Goal: Task Accomplishment & Management: Manage account settings

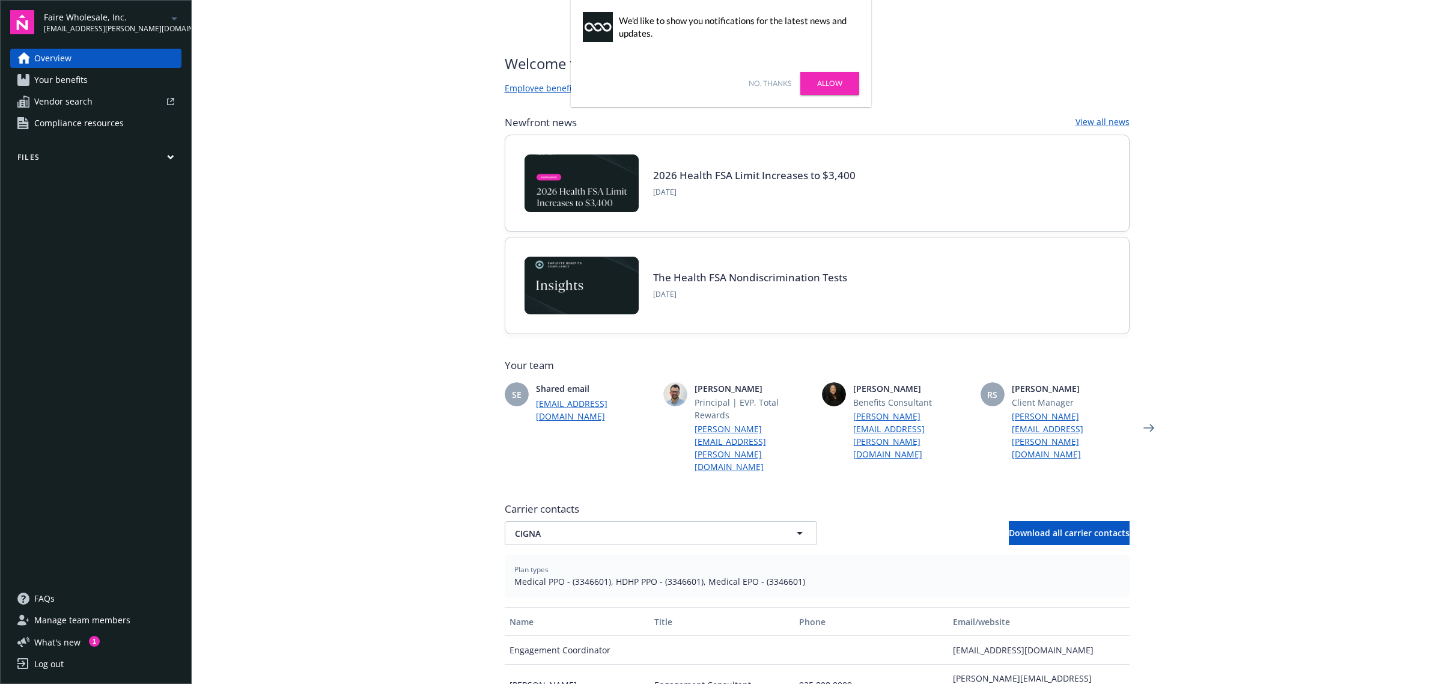
scroll to position [109, 0]
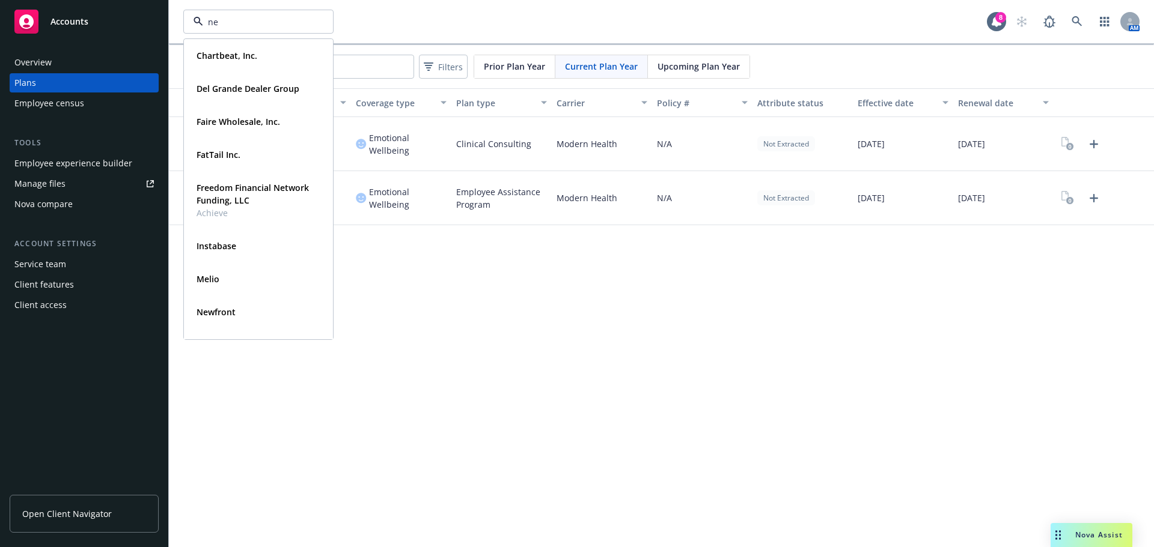
type input "nex"
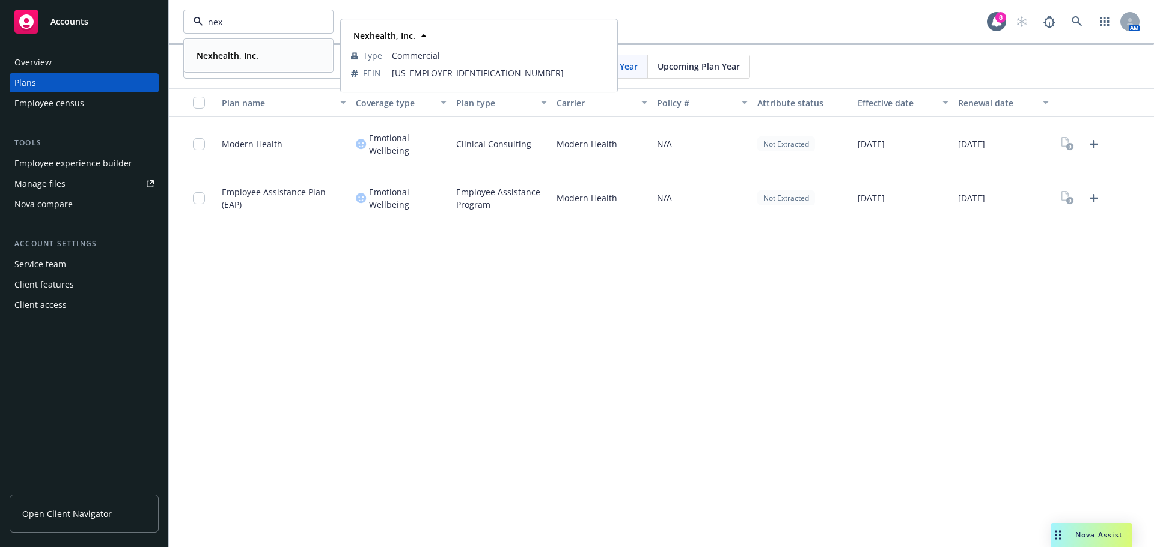
click at [266, 59] on div "Nexhealth, Inc." at bounding box center [258, 55] width 133 height 17
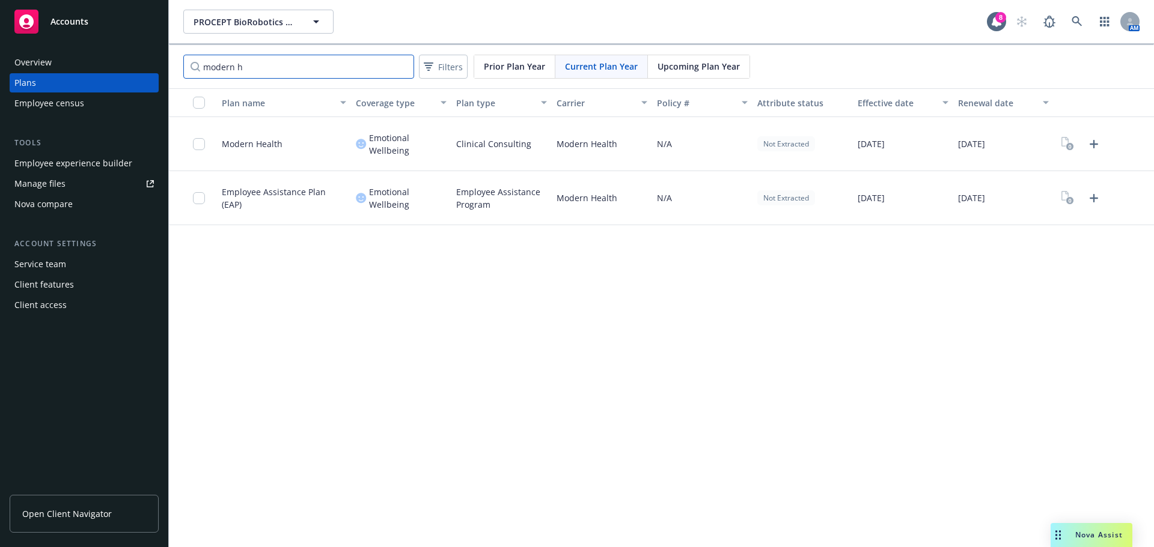
click at [321, 59] on input "modern h" at bounding box center [298, 67] width 231 height 24
drag, startPoint x: 302, startPoint y: 74, endPoint x: 154, endPoint y: 66, distance: 148.0
click at [139, 61] on div "Accounts Overview Plans Employee census Tools Employee experience builder Manag…" at bounding box center [577, 273] width 1154 height 547
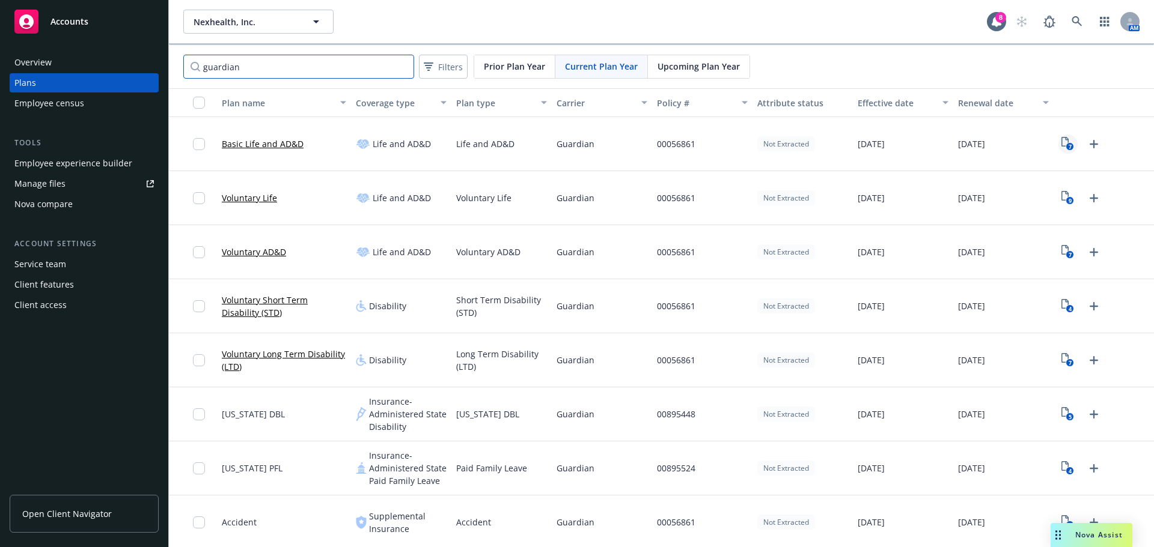
type input "guardian"
click at [1061, 150] on icon "7" at bounding box center [1067, 144] width 13 height 14
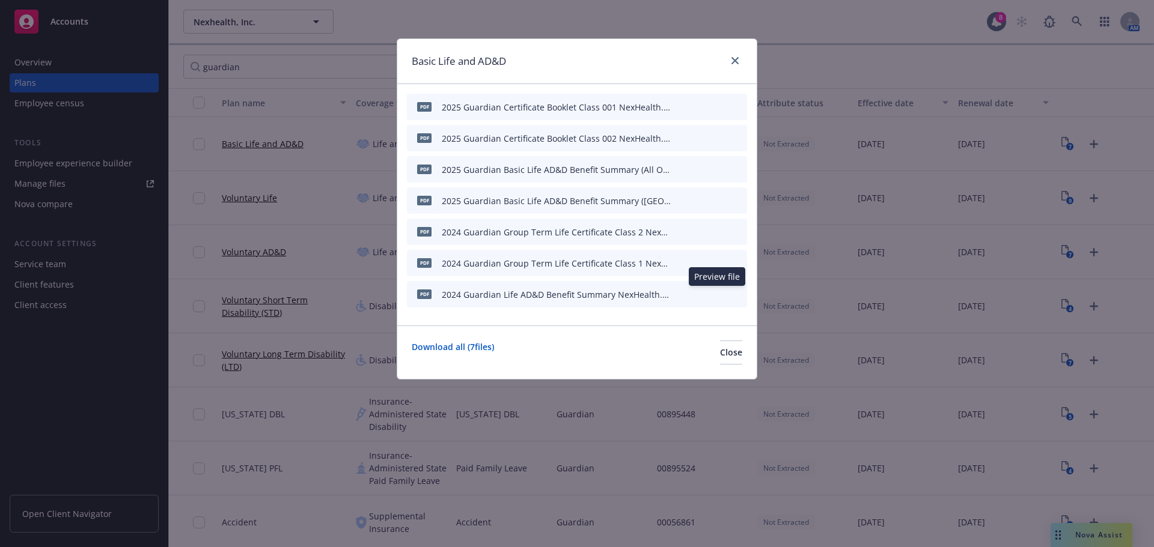
click at [714, 294] on icon "preview file" at bounding box center [716, 294] width 11 height 8
click at [720, 350] on span "Close" at bounding box center [731, 352] width 22 height 11
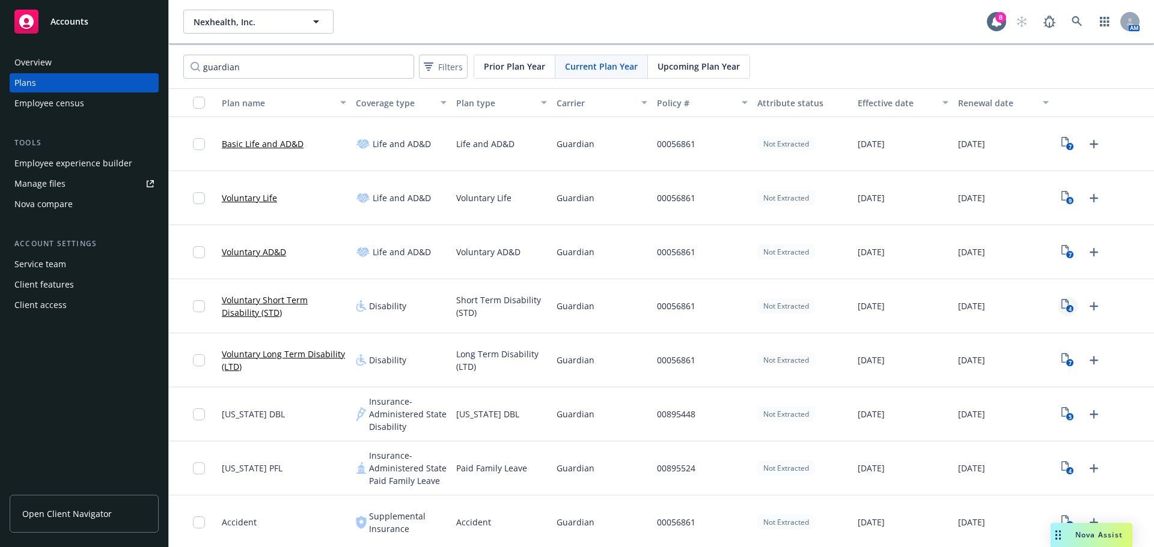
click at [1061, 304] on icon "View Plan Documents" at bounding box center [1064, 304] width 7 height 10
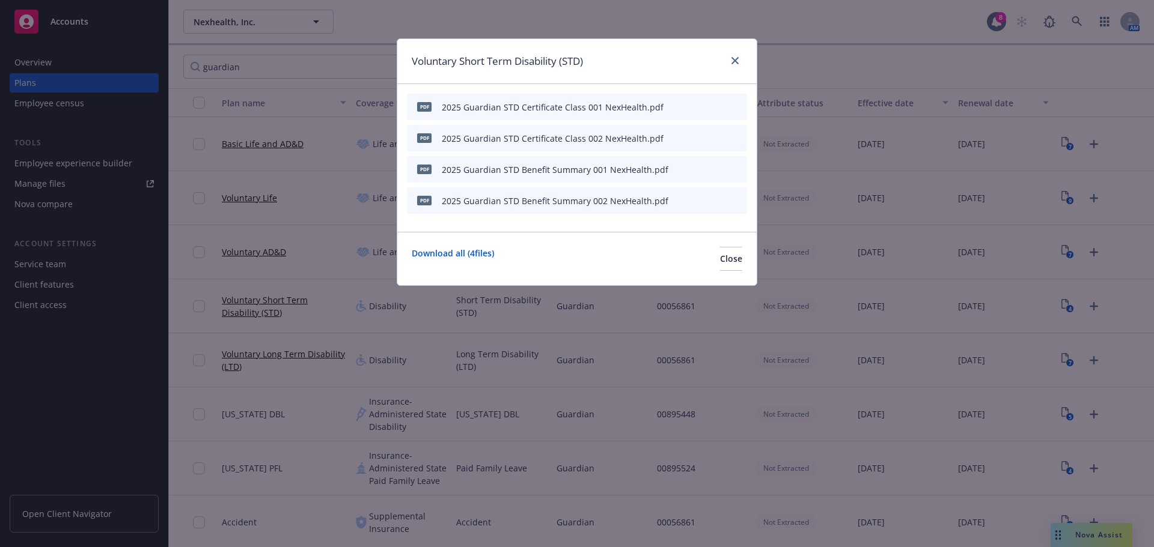
click at [718, 171] on icon "preview file" at bounding box center [716, 169] width 11 height 8
click at [719, 204] on icon "preview file" at bounding box center [716, 200] width 11 height 8
click at [719, 170] on icon "preview file" at bounding box center [716, 169] width 11 height 8
click at [736, 265] on button "Close" at bounding box center [731, 259] width 22 height 24
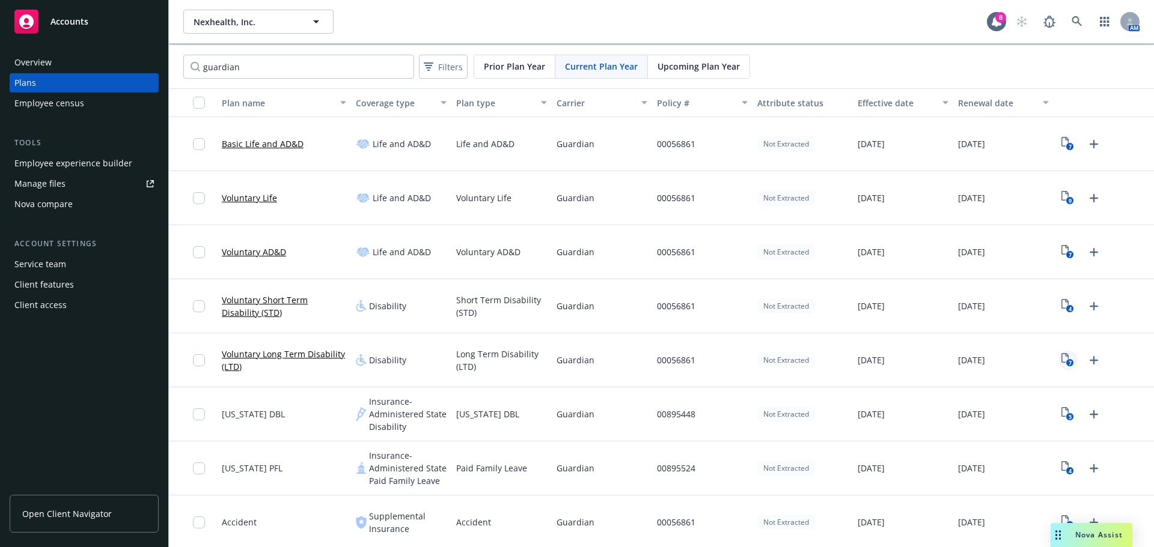
click at [1061, 359] on icon "7" at bounding box center [1067, 360] width 13 height 14
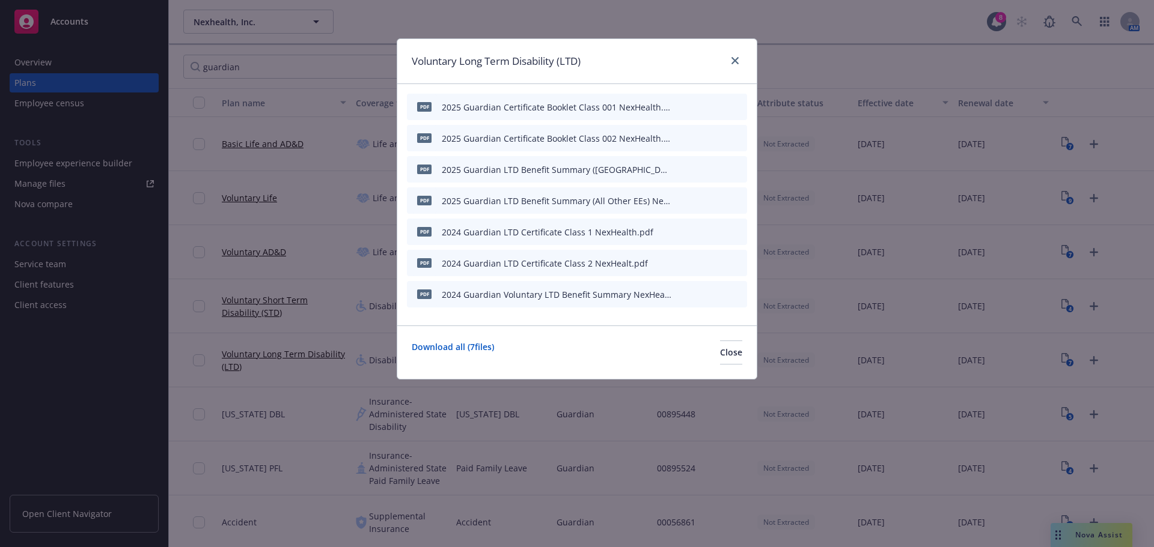
click at [719, 229] on icon "preview file" at bounding box center [716, 231] width 11 height 8
click at [713, 298] on button at bounding box center [717, 294] width 11 height 13
click at [720, 298] on button at bounding box center [717, 294] width 11 height 13
click at [719, 294] on icon "preview file" at bounding box center [716, 294] width 11 height 8
click at [720, 171] on icon "preview file" at bounding box center [716, 169] width 11 height 8
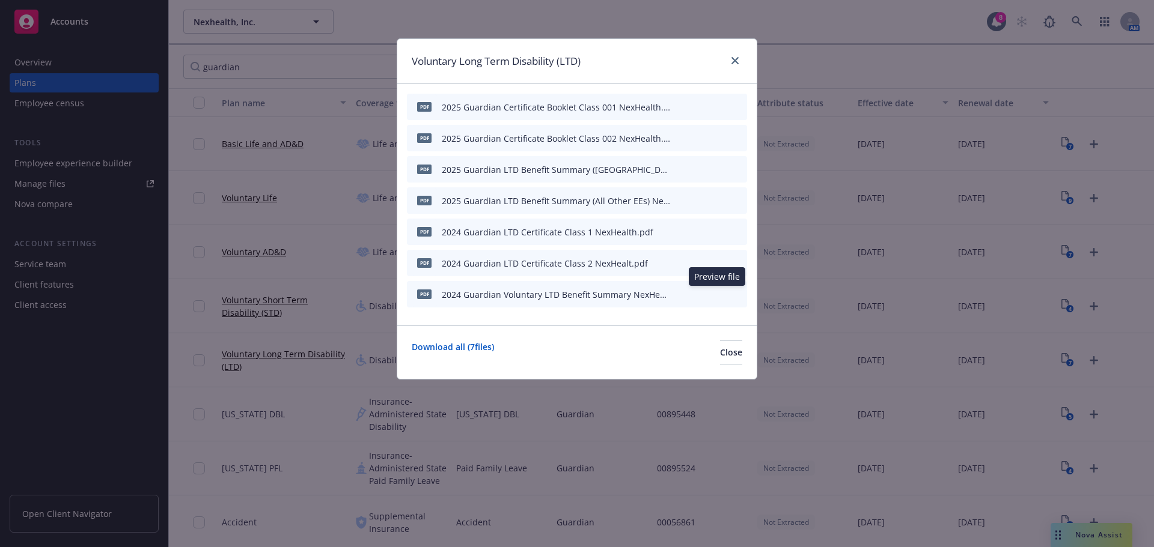
click at [716, 294] on icon "preview file" at bounding box center [716, 294] width 11 height 8
click at [719, 168] on icon "preview file" at bounding box center [716, 169] width 11 height 8
drag, startPoint x: 714, startPoint y: 233, endPoint x: 630, endPoint y: 167, distance: 106.5
click at [630, 167] on div "pdf 2025 Guardian Certificate Booklet Class 001 NexHealth.pdf pdf 2025 Guardian…" at bounding box center [577, 201] width 340 height 214
click at [717, 107] on icon "preview file" at bounding box center [716, 106] width 11 height 8
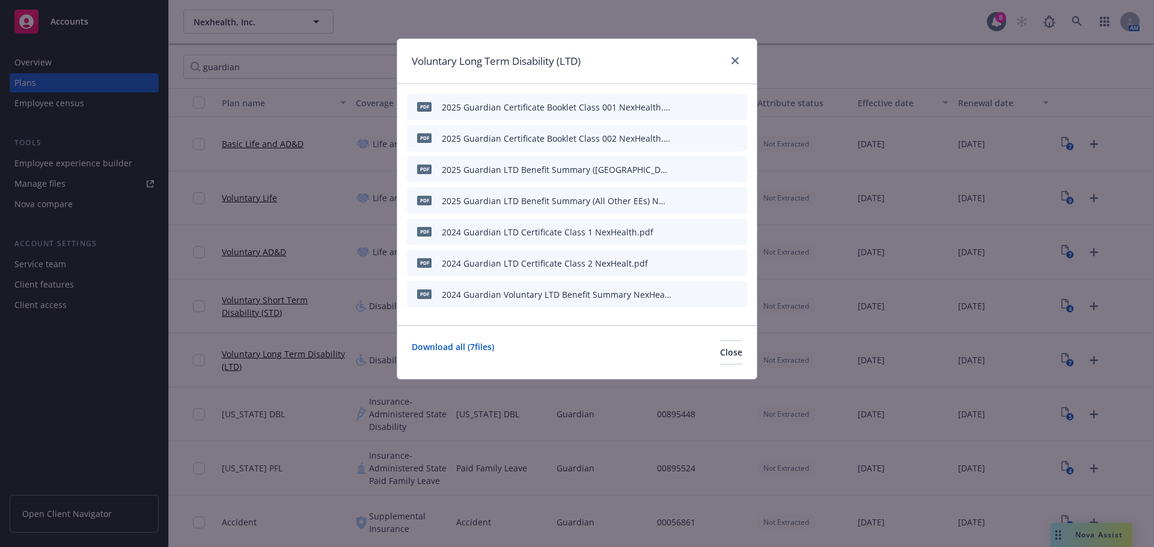
click at [717, 199] on icon "preview file" at bounding box center [716, 200] width 11 height 8
click at [720, 348] on span "Close" at bounding box center [731, 352] width 22 height 11
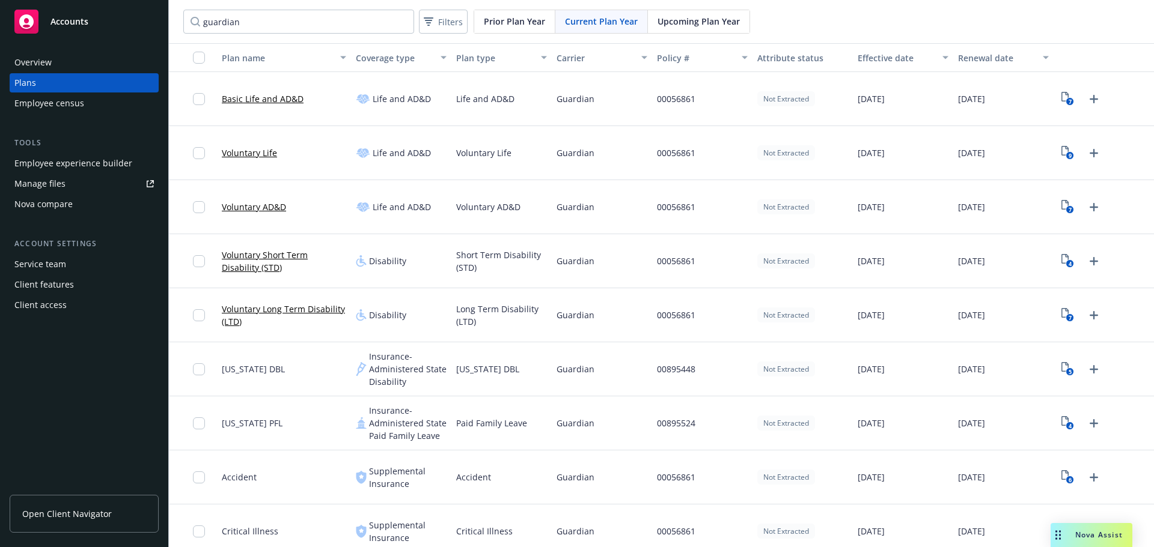
scroll to position [111, 0]
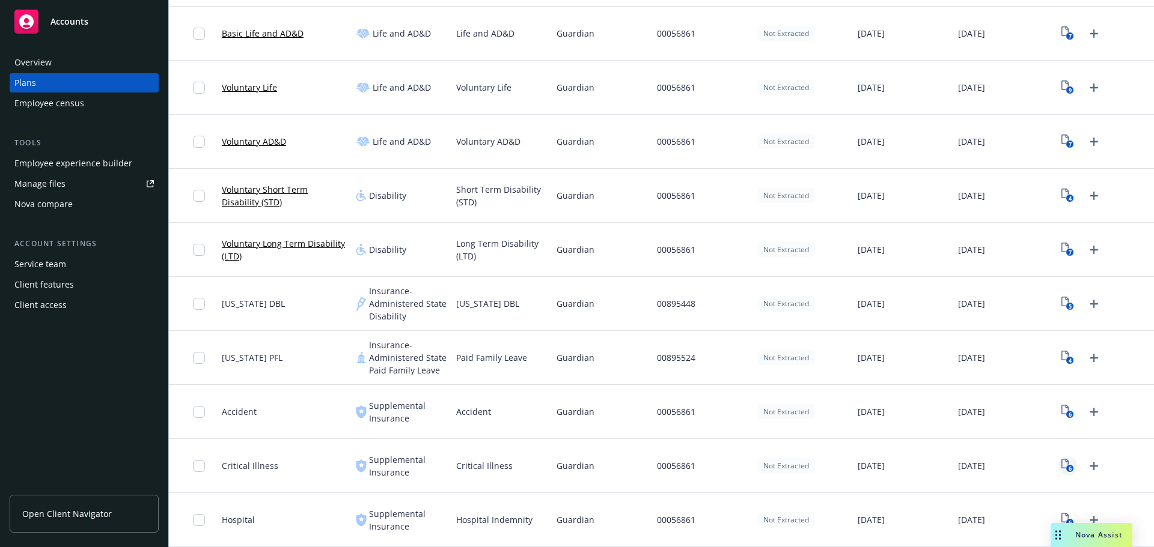
click at [1063, 464] on icon "6" at bounding box center [1067, 466] width 13 height 14
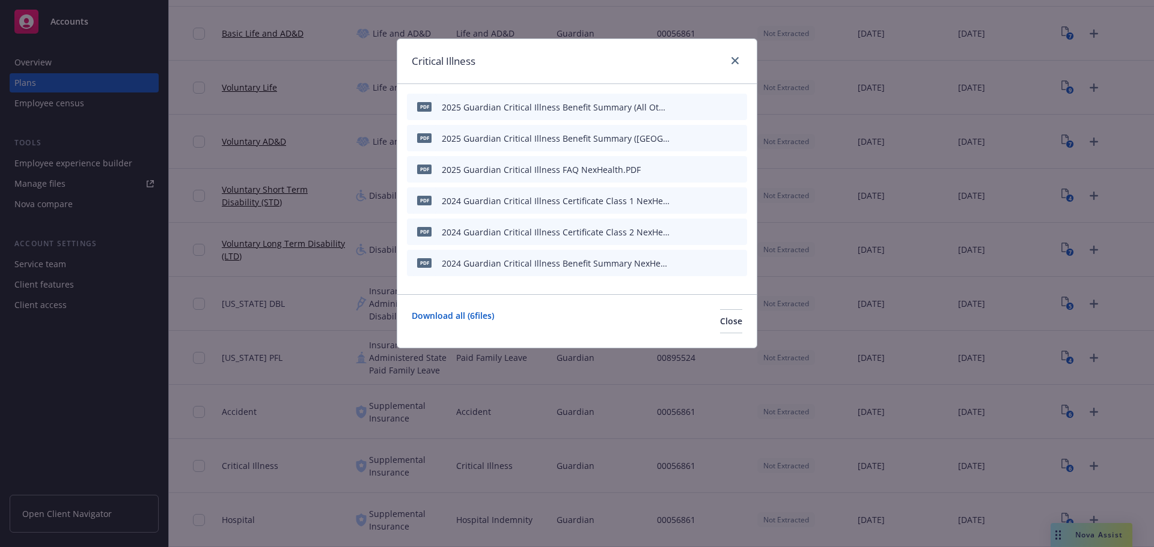
click at [717, 104] on icon "preview file" at bounding box center [716, 106] width 11 height 8
click at [720, 314] on button "Close" at bounding box center [731, 321] width 22 height 24
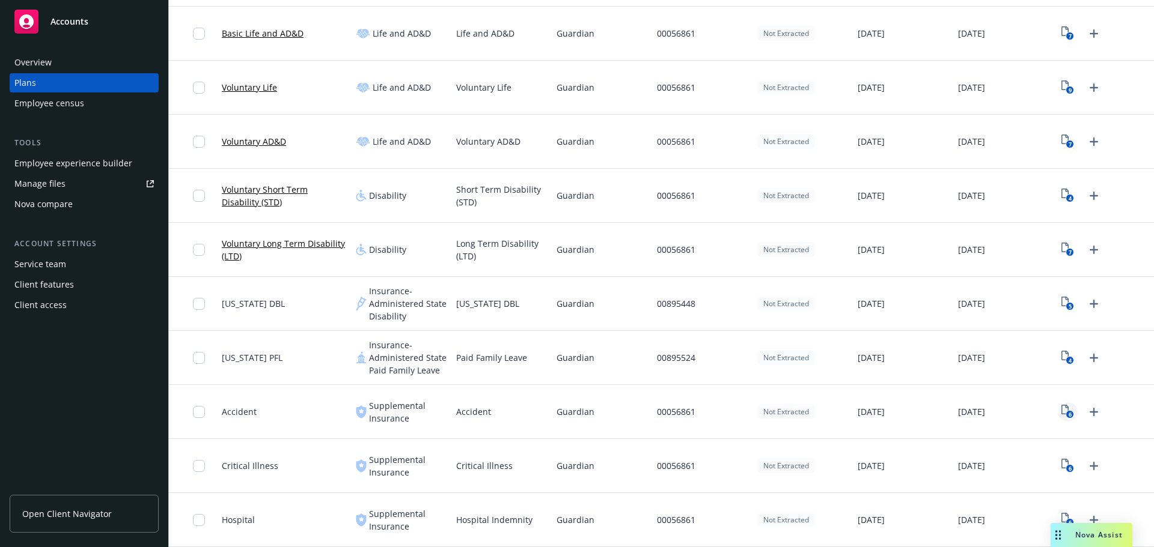
click at [1058, 412] on link "6" at bounding box center [1067, 412] width 19 height 19
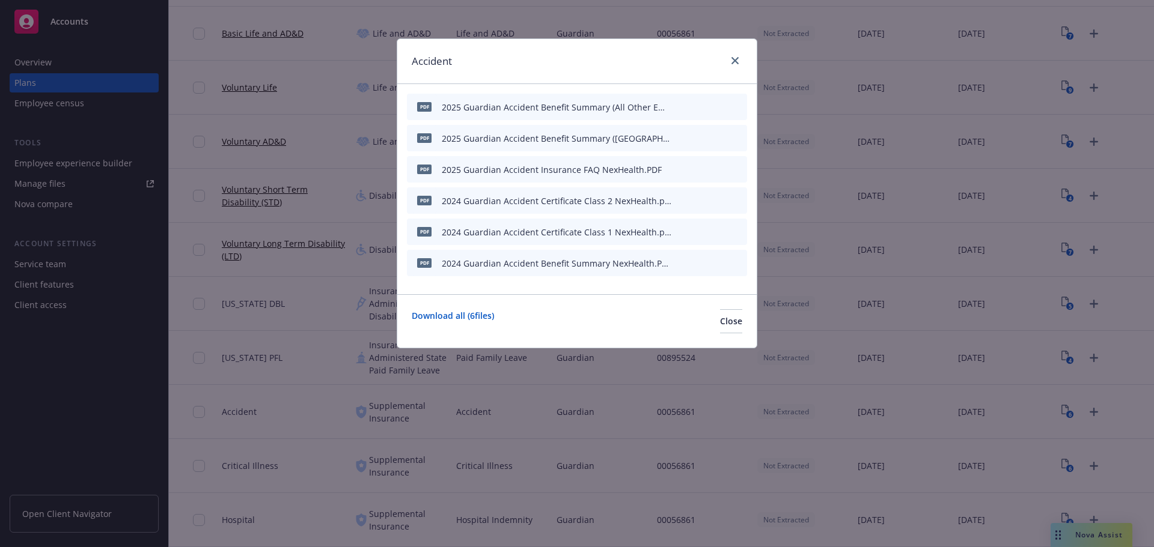
click at [713, 106] on icon "preview file" at bounding box center [716, 106] width 11 height 8
click at [721, 107] on icon "preview file" at bounding box center [716, 106] width 11 height 8
click at [720, 312] on button "Close" at bounding box center [731, 321] width 22 height 24
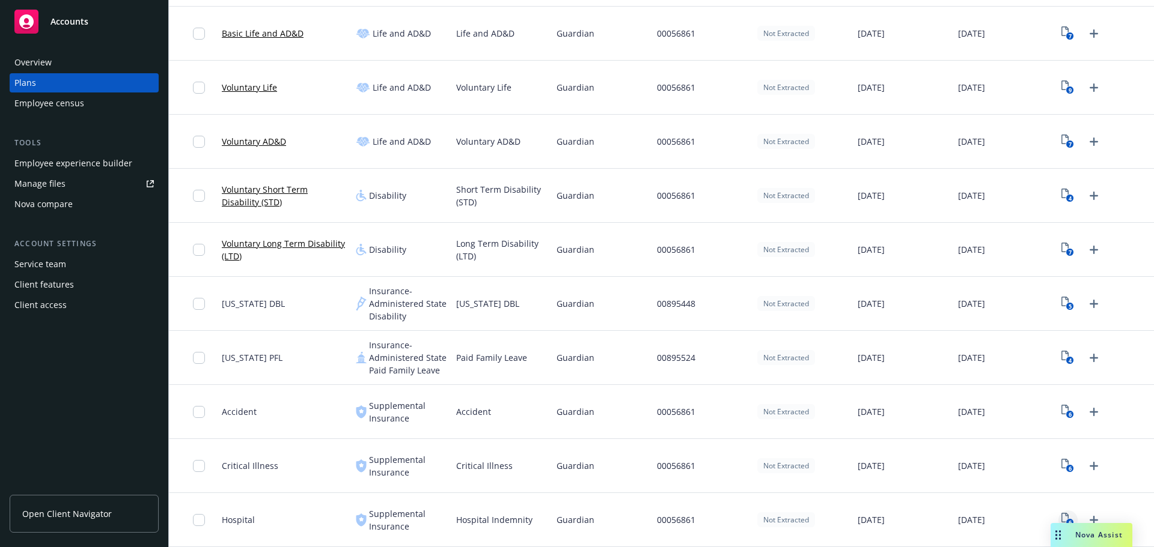
click at [1061, 515] on icon "6" at bounding box center [1067, 520] width 13 height 14
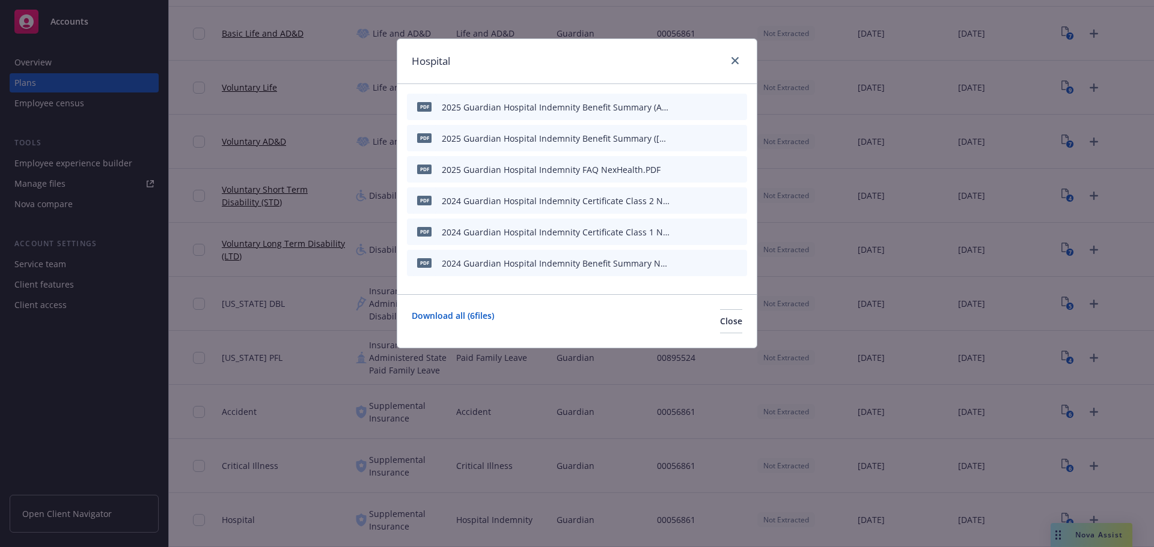
click at [718, 105] on icon "preview file" at bounding box center [716, 106] width 11 height 8
click at [719, 136] on icon "preview file" at bounding box center [716, 137] width 11 height 8
click at [720, 319] on button "Close" at bounding box center [731, 321] width 22 height 24
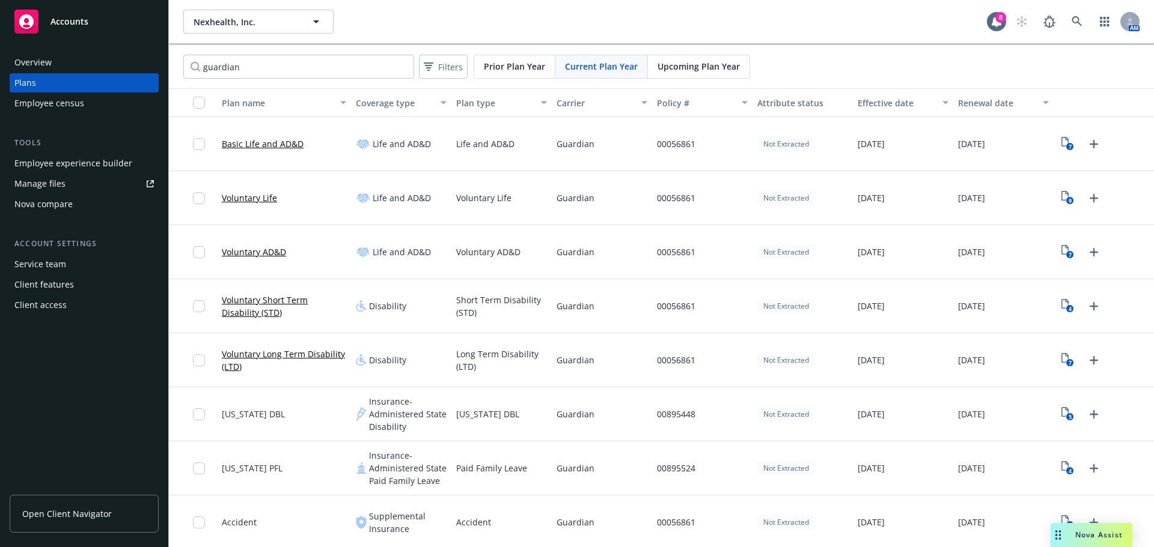
drag, startPoint x: 108, startPoint y: 509, endPoint x: 139, endPoint y: 511, distance: 31.3
click at [108, 509] on span "Open Client Navigator" at bounding box center [67, 514] width 90 height 13
click at [265, 22] on span "Nexhealth, Inc." at bounding box center [245, 22] width 104 height 13
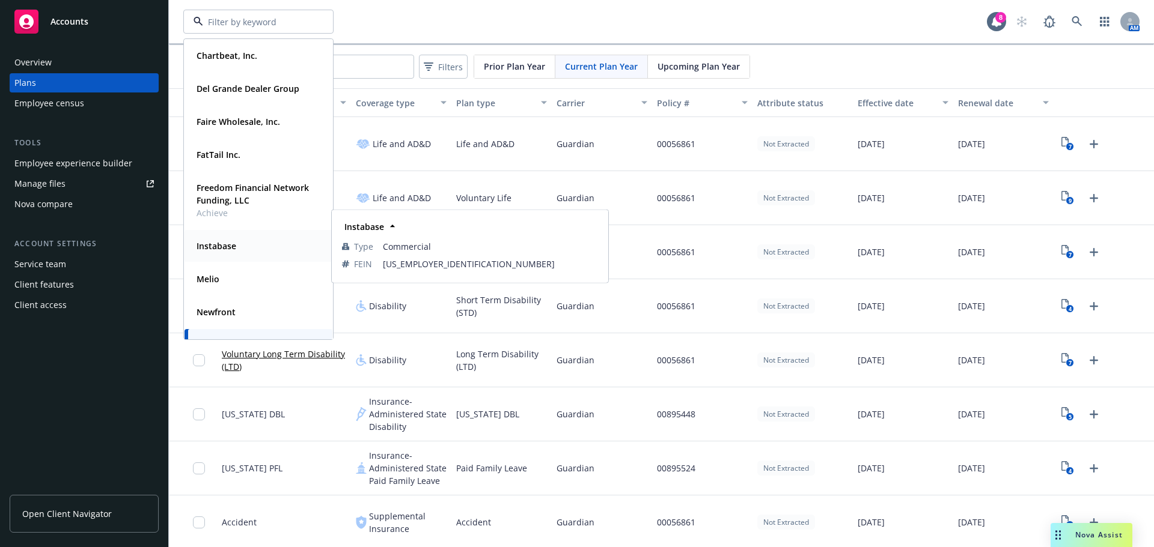
click at [236, 239] on div "Instabase" at bounding box center [215, 245] width 47 height 17
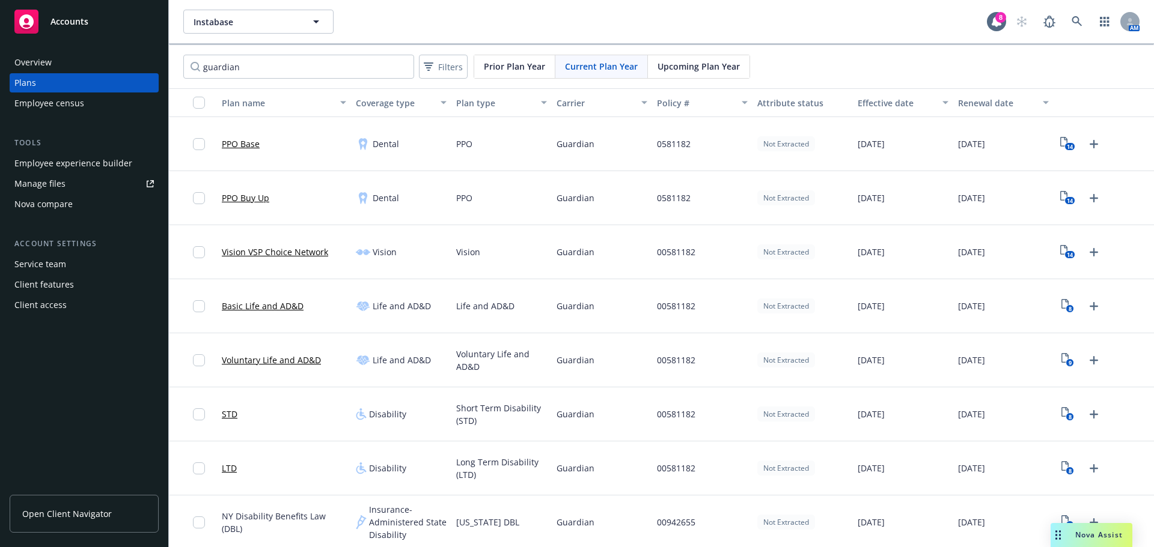
click at [70, 177] on link "Manage files" at bounding box center [84, 183] width 149 height 19
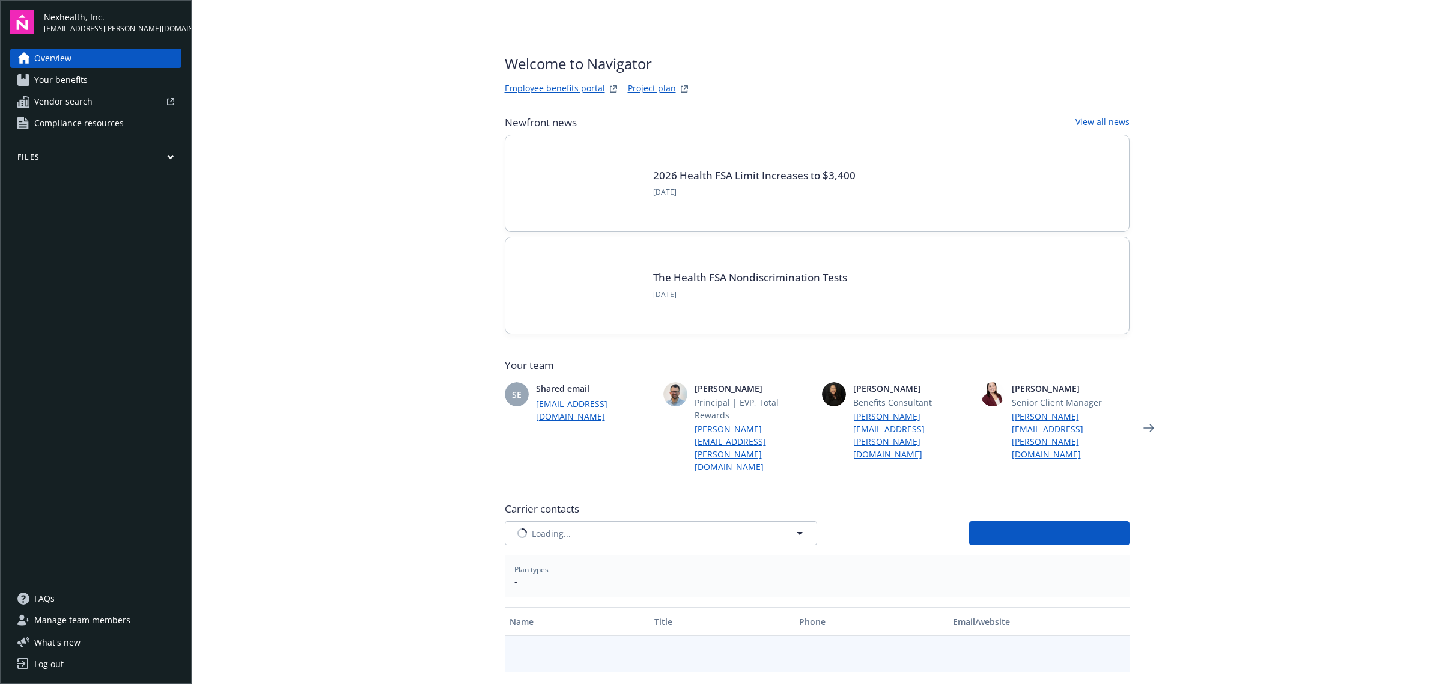
type input "CIGNA"
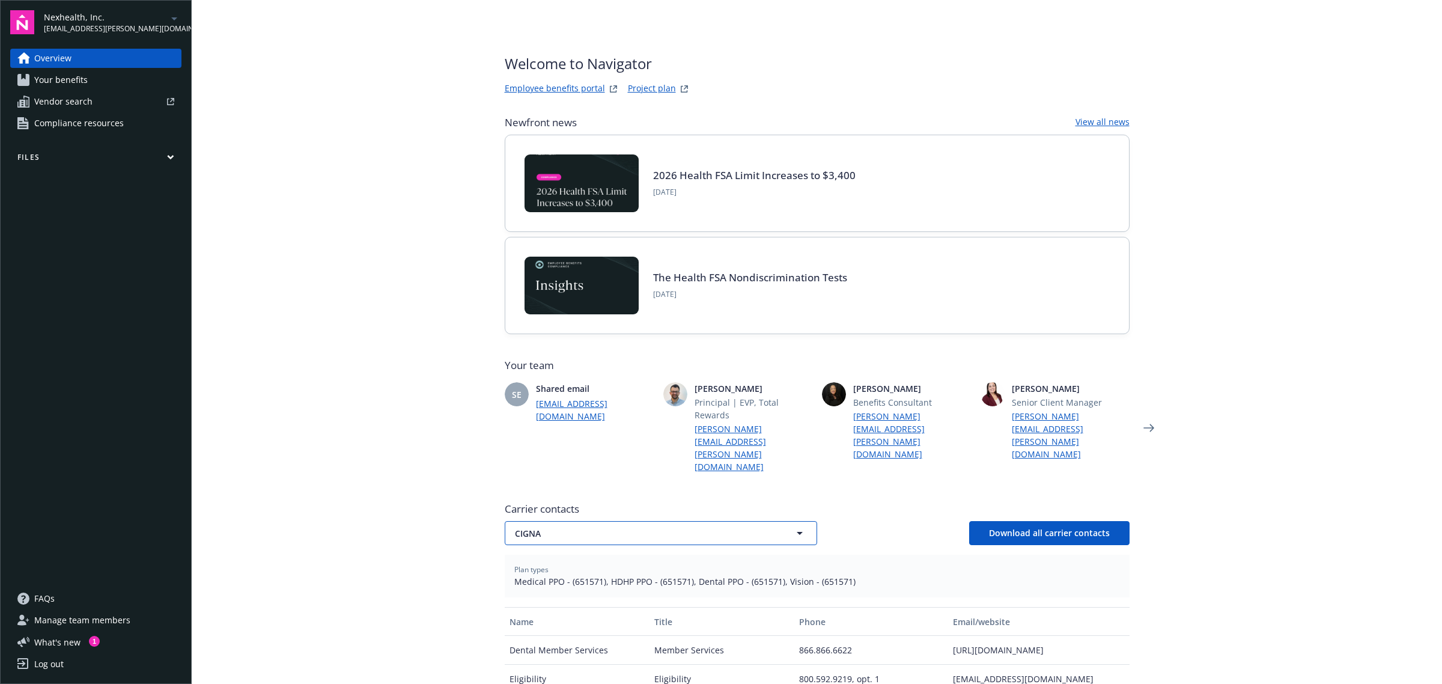
click at [673, 527] on span "CIGNA" at bounding box center [640, 533] width 250 height 13
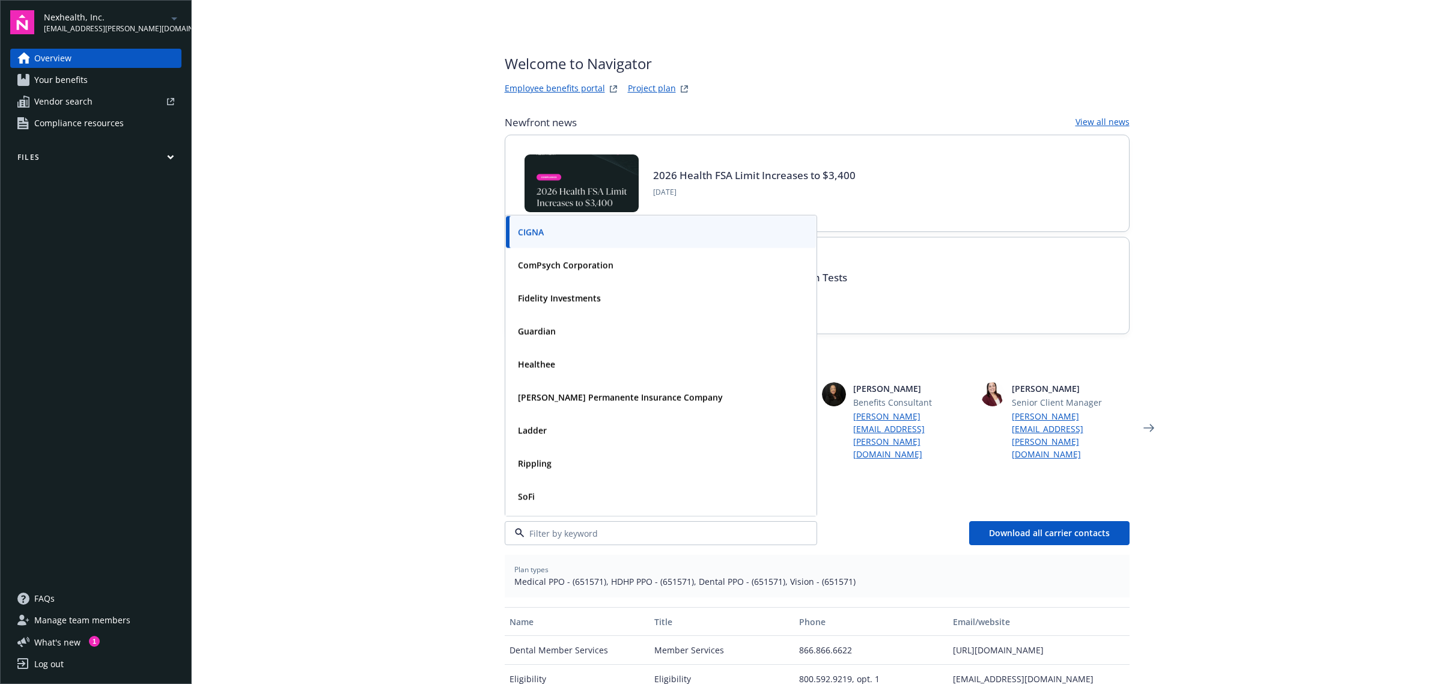
scroll to position [150, 0]
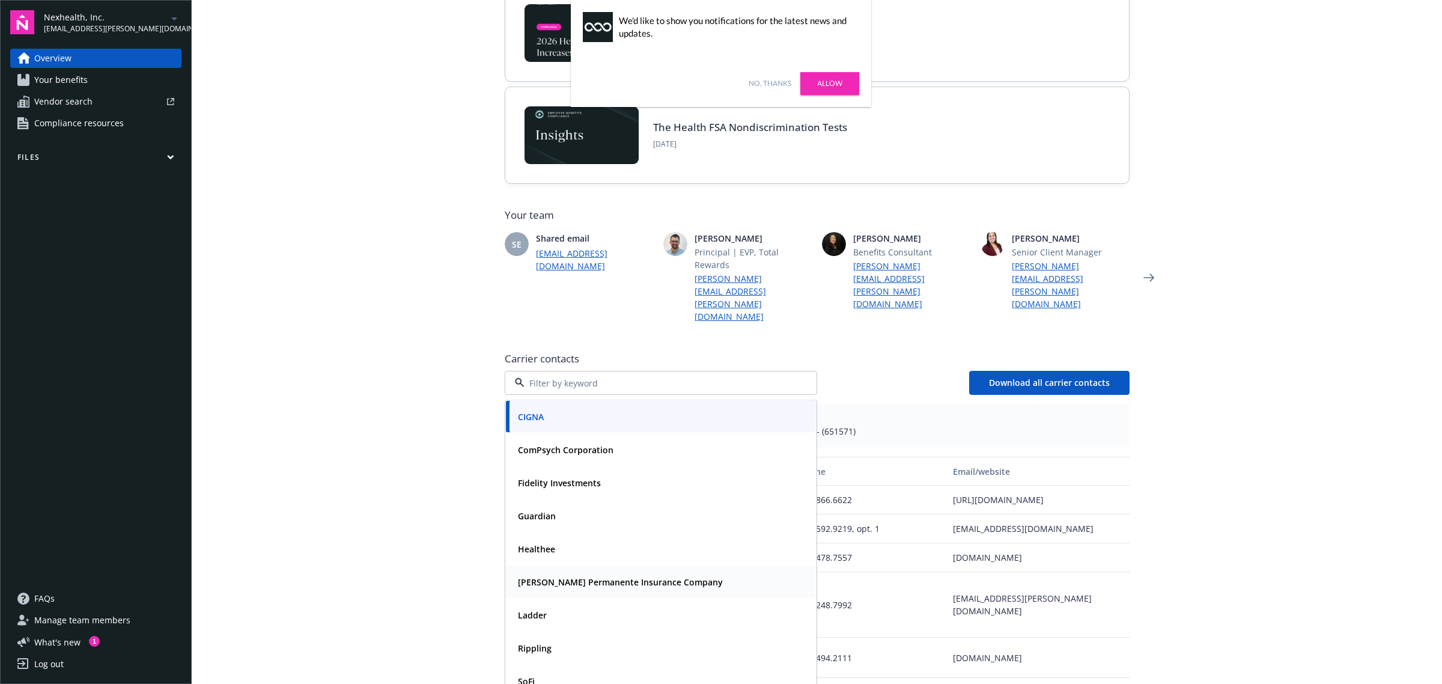
click at [527, 576] on strong "[PERSON_NAME] Permanente Insurance Company" at bounding box center [620, 581] width 205 height 11
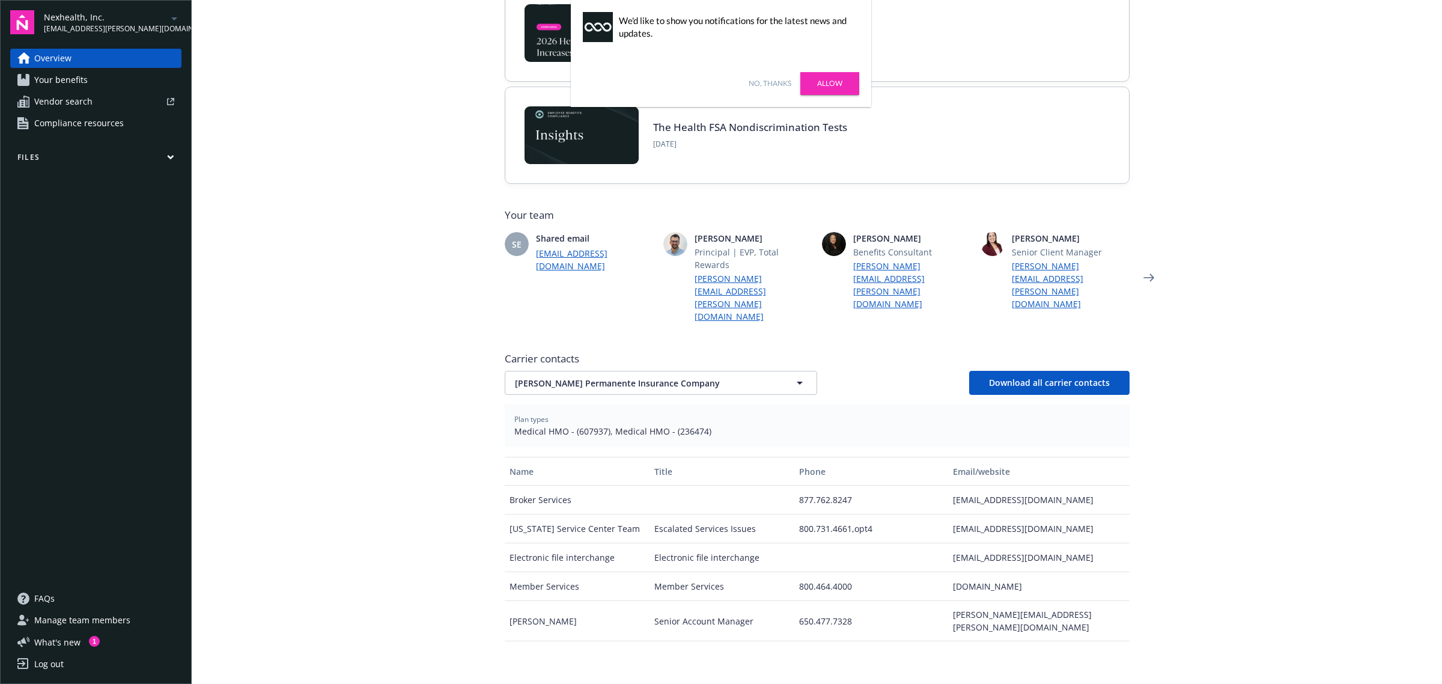
click at [579, 425] on span "Medical HMO - (607937), Medical HMO - (236474)" at bounding box center [817, 431] width 606 height 13
copy span "607937"
click at [682, 425] on span "Medical HMO - (607937), Medical HMO - (236474)" at bounding box center [817, 431] width 606 height 13
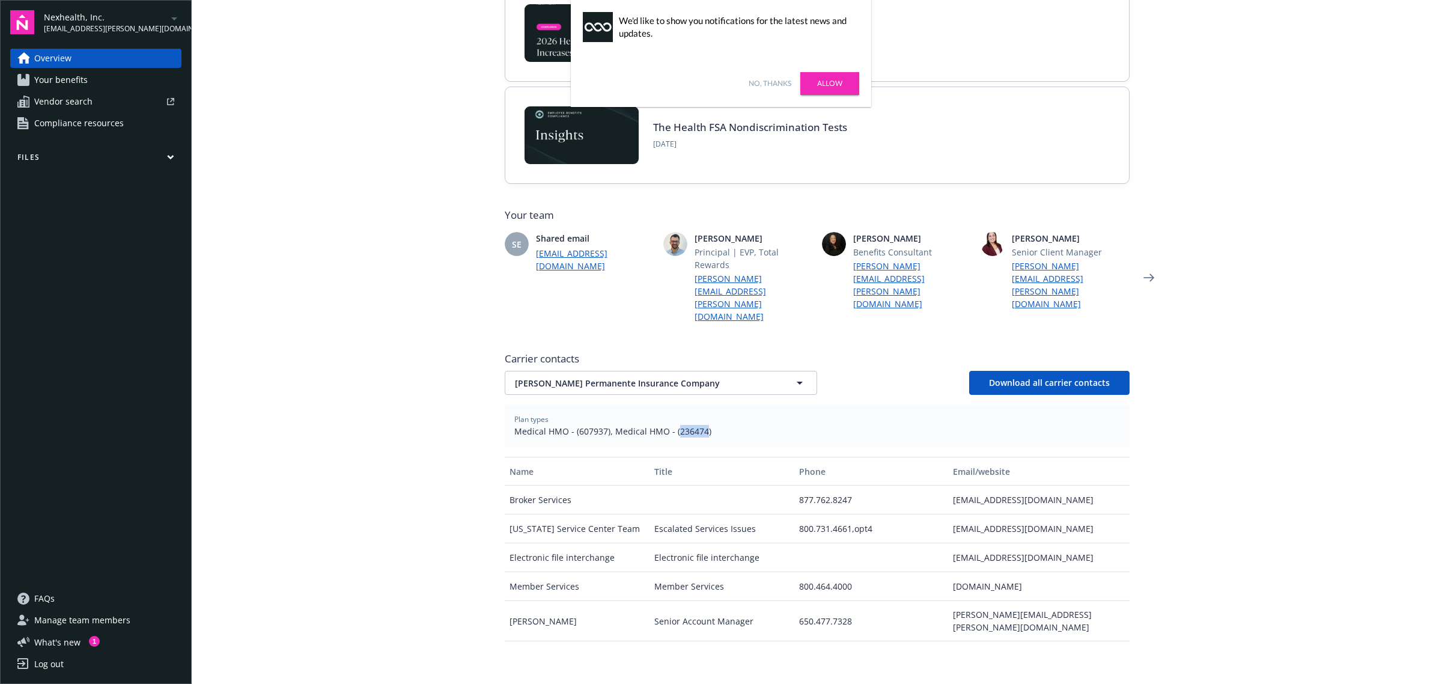
copy span "236474"
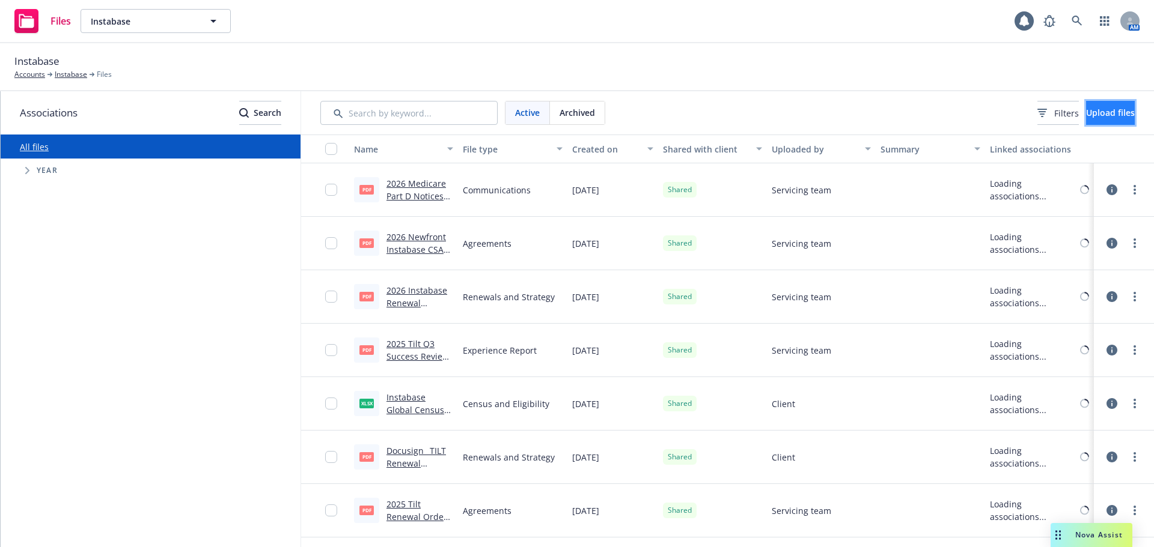
click at [1095, 102] on button "Upload files" at bounding box center [1110, 113] width 49 height 24
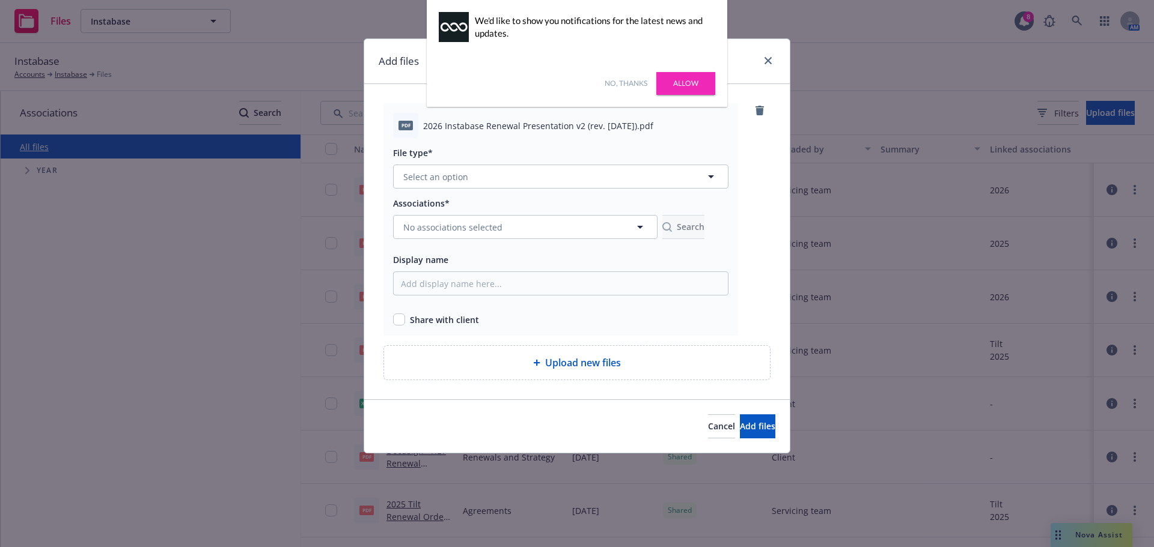
drag, startPoint x: 516, startPoint y: 162, endPoint x: 519, endPoint y: 168, distance: 7.3
click at [517, 162] on div "File type* Select an option" at bounding box center [560, 166] width 335 height 43
click at [518, 178] on button "Select an option" at bounding box center [560, 177] width 335 height 24
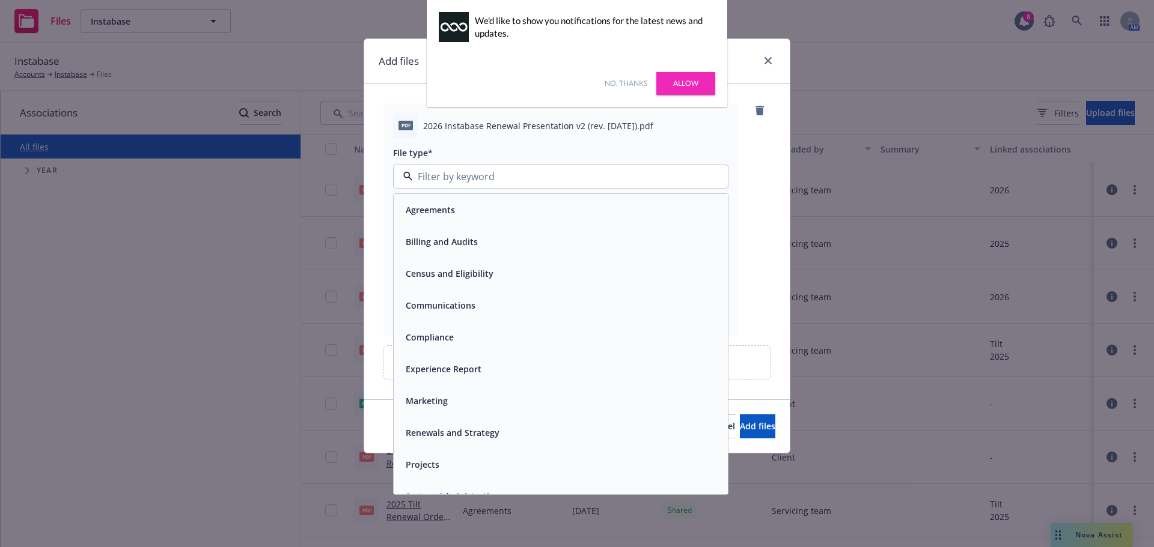
click at [460, 436] on span "Renewals and Strategy" at bounding box center [453, 433] width 94 height 13
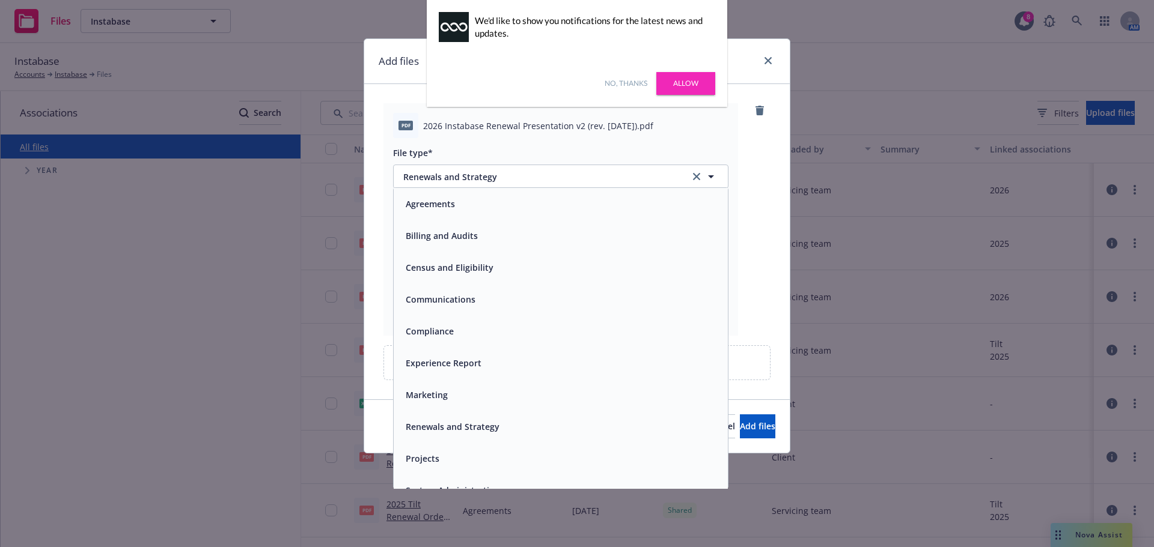
click at [479, 224] on span "No associations selected" at bounding box center [452, 227] width 99 height 13
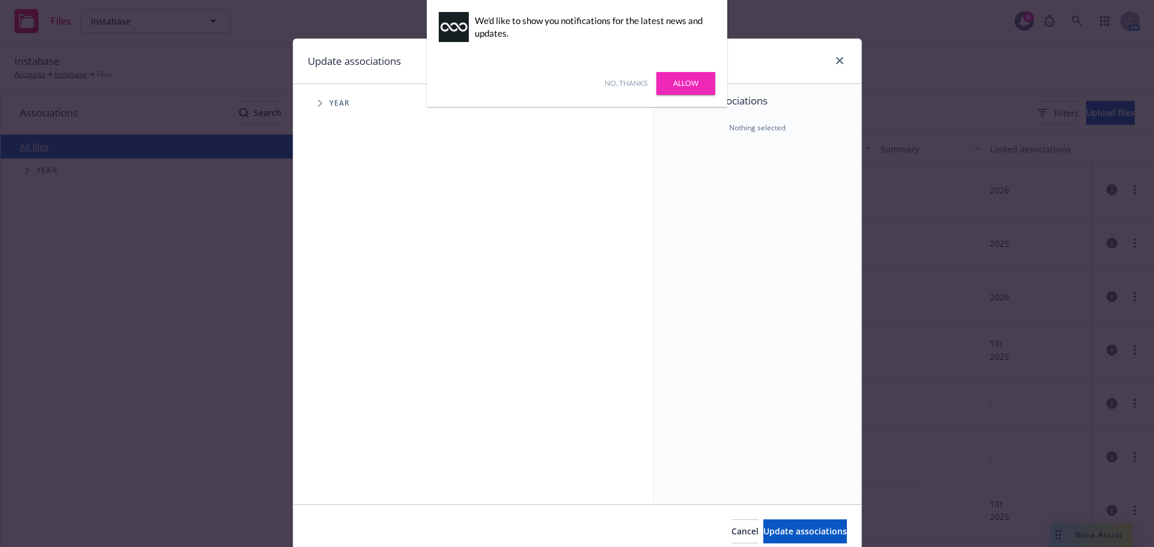
click at [336, 105] on span "Year" at bounding box center [339, 103] width 21 height 7
click at [321, 102] on span "Tree Example" at bounding box center [319, 103] width 19 height 19
click at [344, 297] on input "Tree Example" at bounding box center [350, 296] width 12 height 12
checkbox input "true"
click at [766, 538] on button "Update associations" at bounding box center [805, 532] width 84 height 24
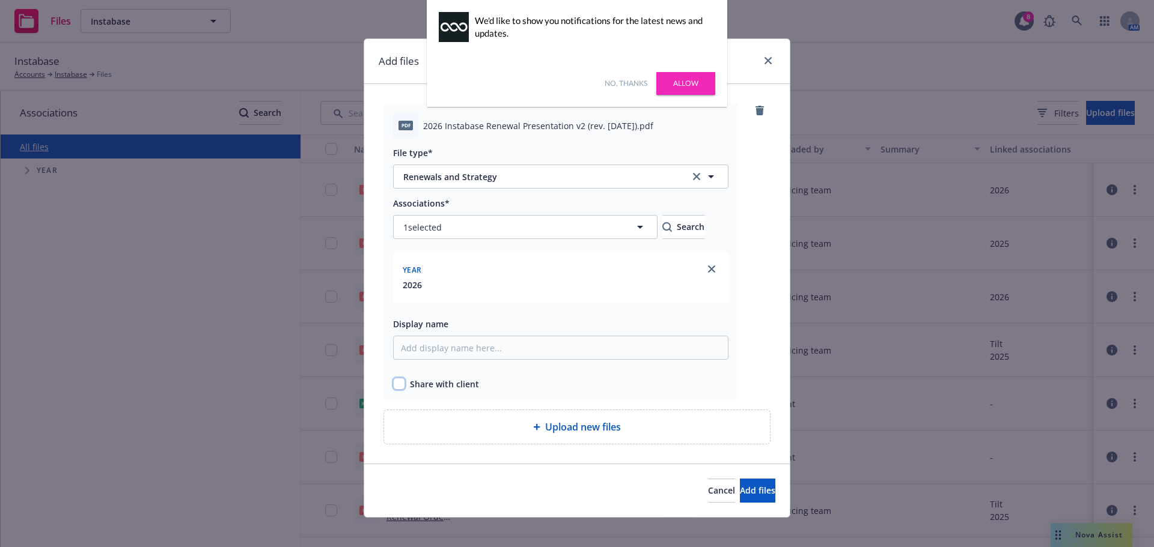
click at [393, 385] on input "checkbox" at bounding box center [399, 384] width 12 height 12
checkbox input "true"
click at [755, 491] on button "Add files" at bounding box center [757, 491] width 35 height 24
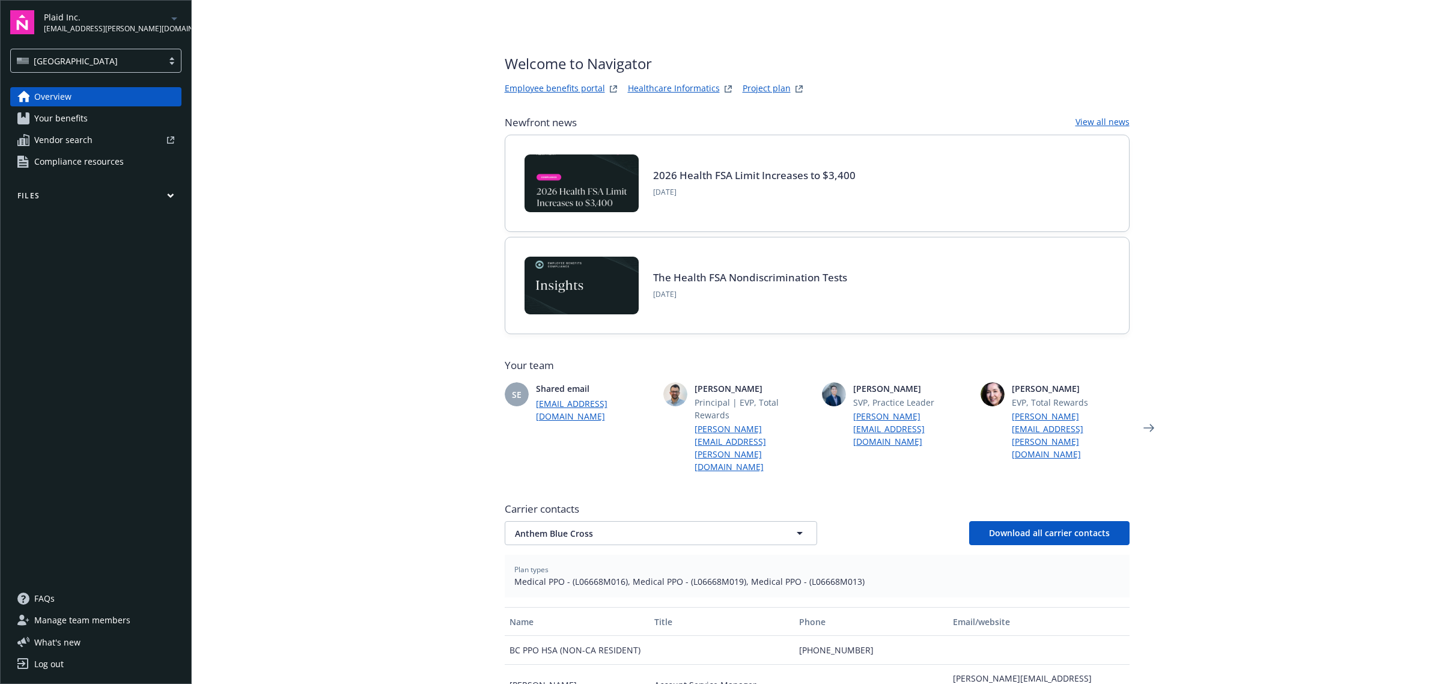
click at [99, 121] on link "Your benefits" at bounding box center [95, 118] width 171 height 19
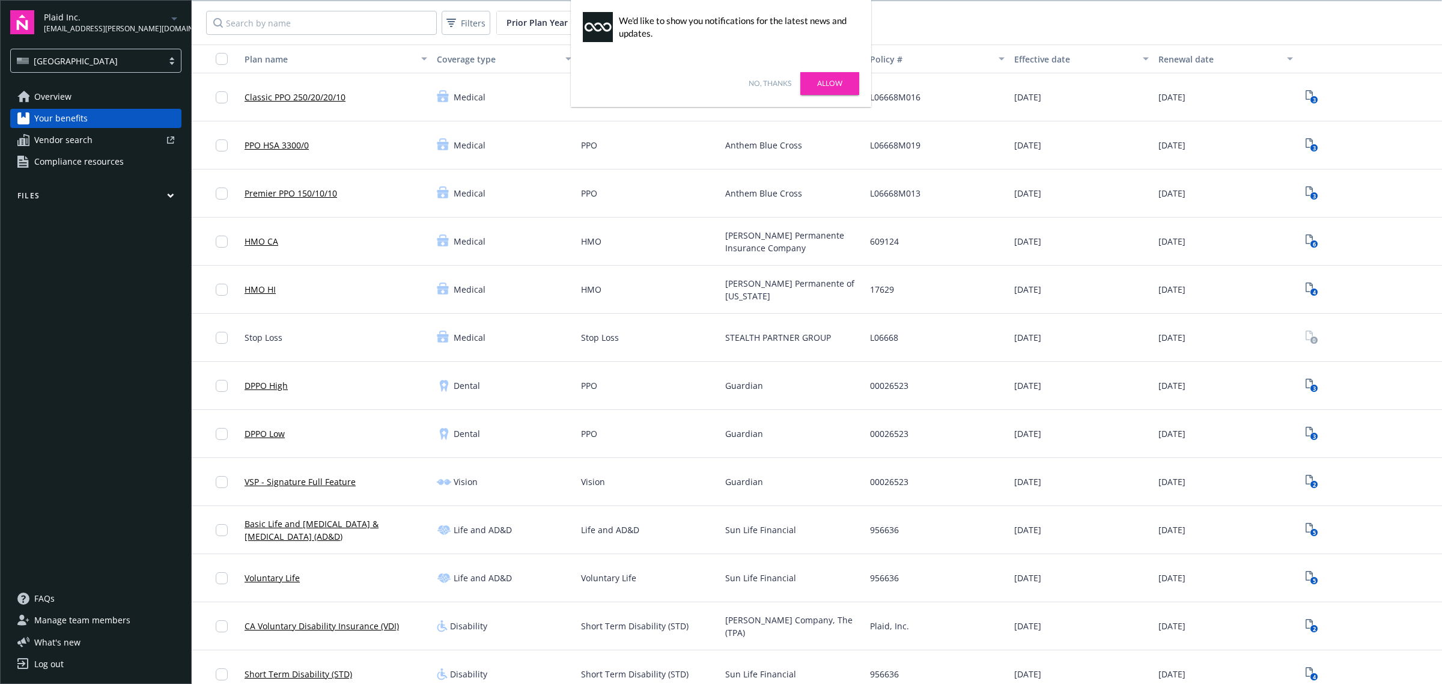
click at [1402, 160] on div "3" at bounding box center [1370, 145] width 144 height 48
click at [830, 74] on link "Allow" at bounding box center [829, 83] width 59 height 23
click at [616, 22] on span "Current Plan Year" at bounding box center [624, 22] width 73 height 13
click at [527, 21] on span "Prior Plan Year" at bounding box center [536, 22] width 61 height 13
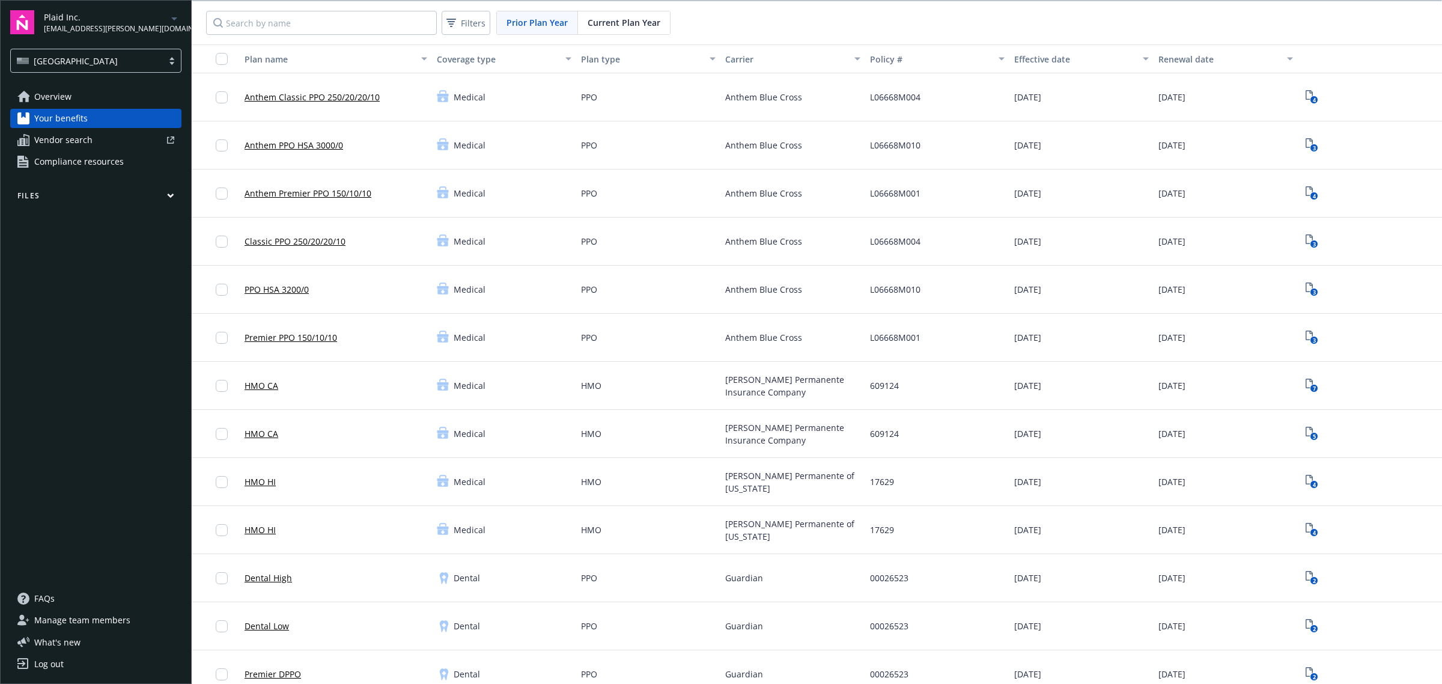
click at [618, 25] on span "Current Plan Year" at bounding box center [624, 22] width 73 height 13
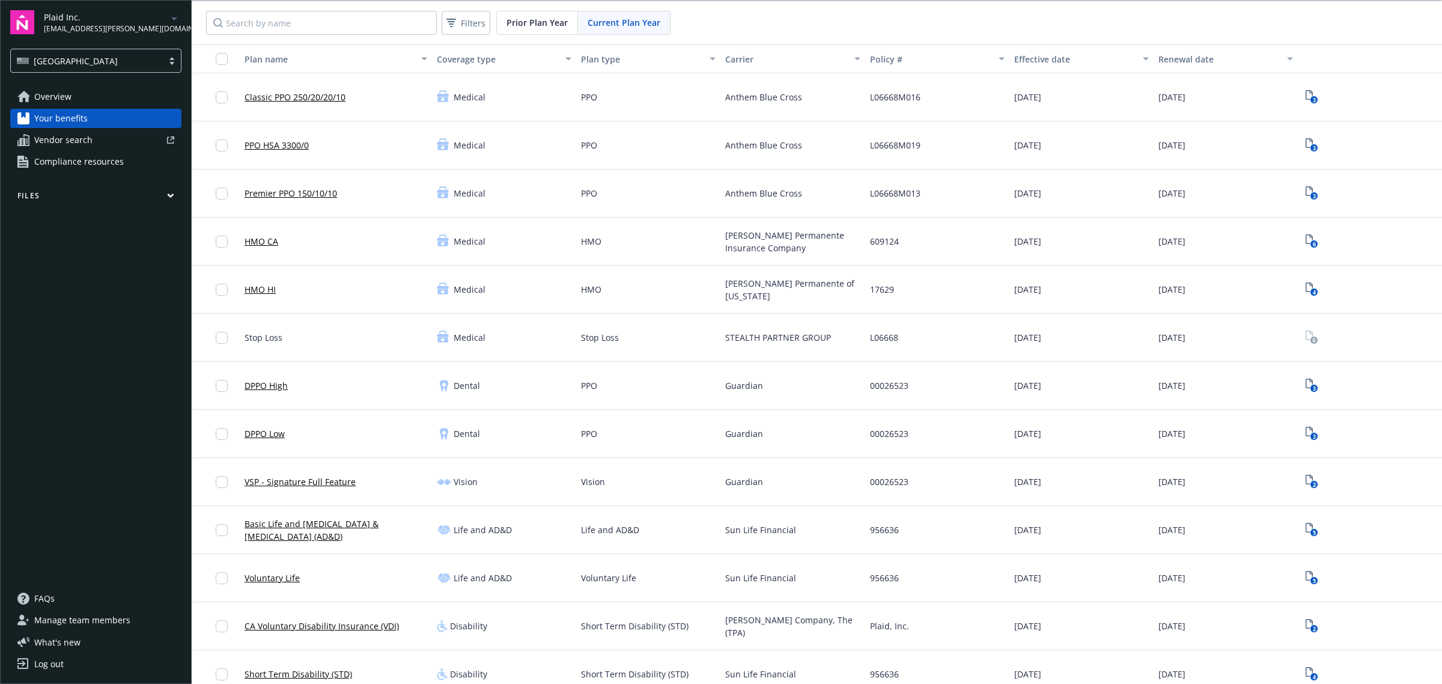
click at [621, 31] on div "Current Plan Year" at bounding box center [624, 22] width 92 height 23
click at [512, 19] on span "Prior Plan Year" at bounding box center [536, 22] width 61 height 13
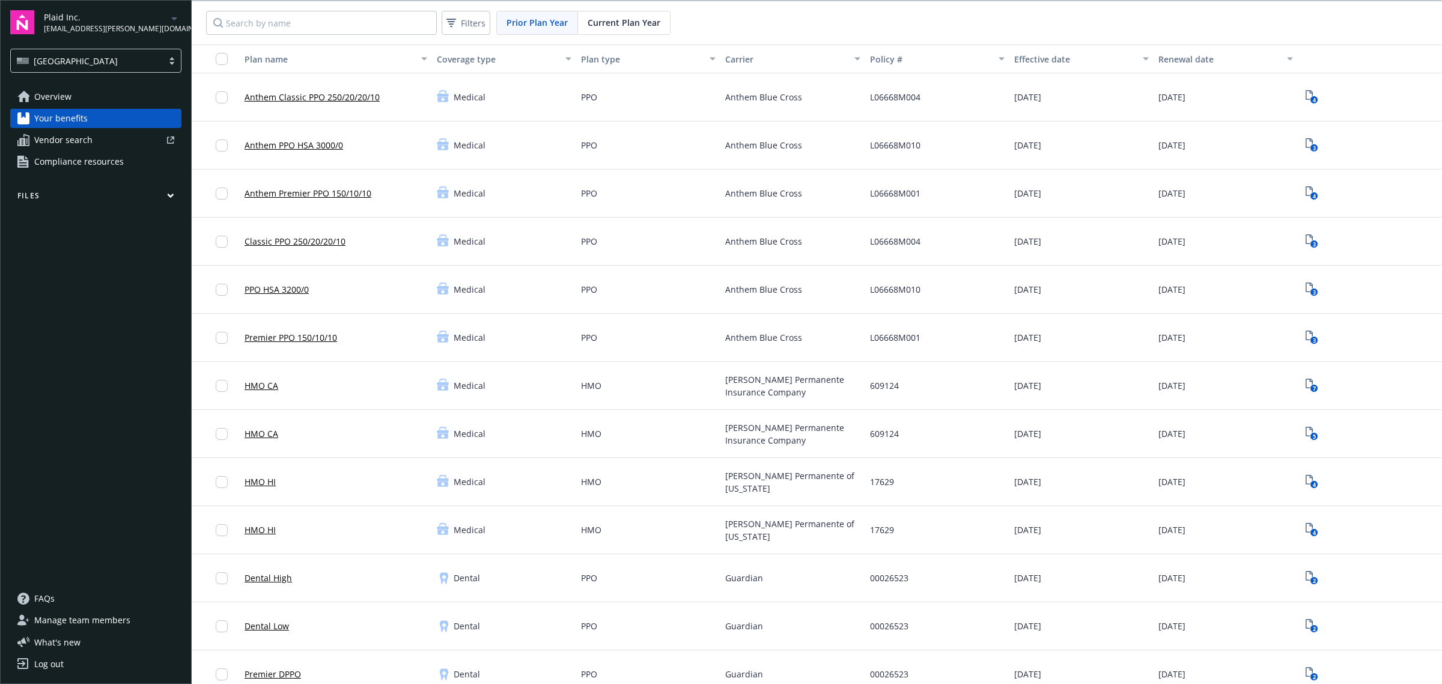
click at [632, 25] on span "Current Plan Year" at bounding box center [624, 22] width 73 height 13
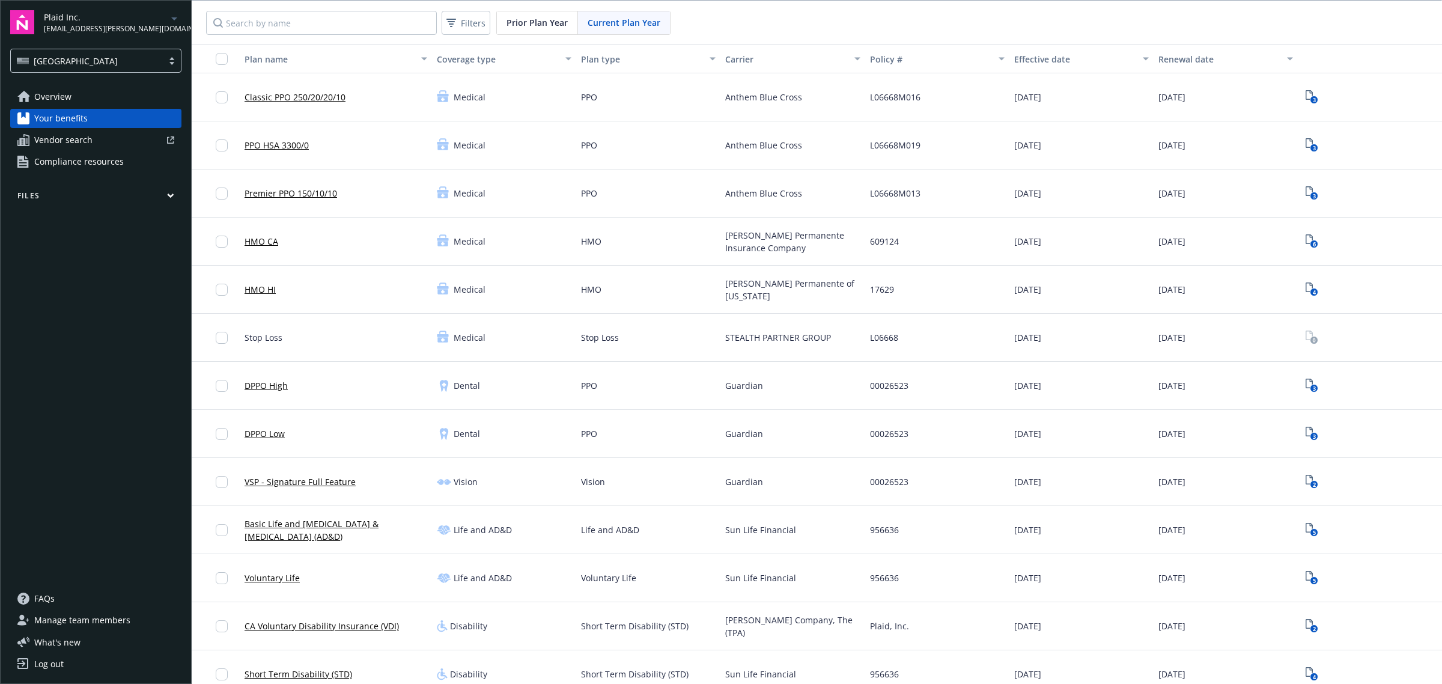
click at [527, 22] on span "Prior Plan Year" at bounding box center [536, 22] width 61 height 13
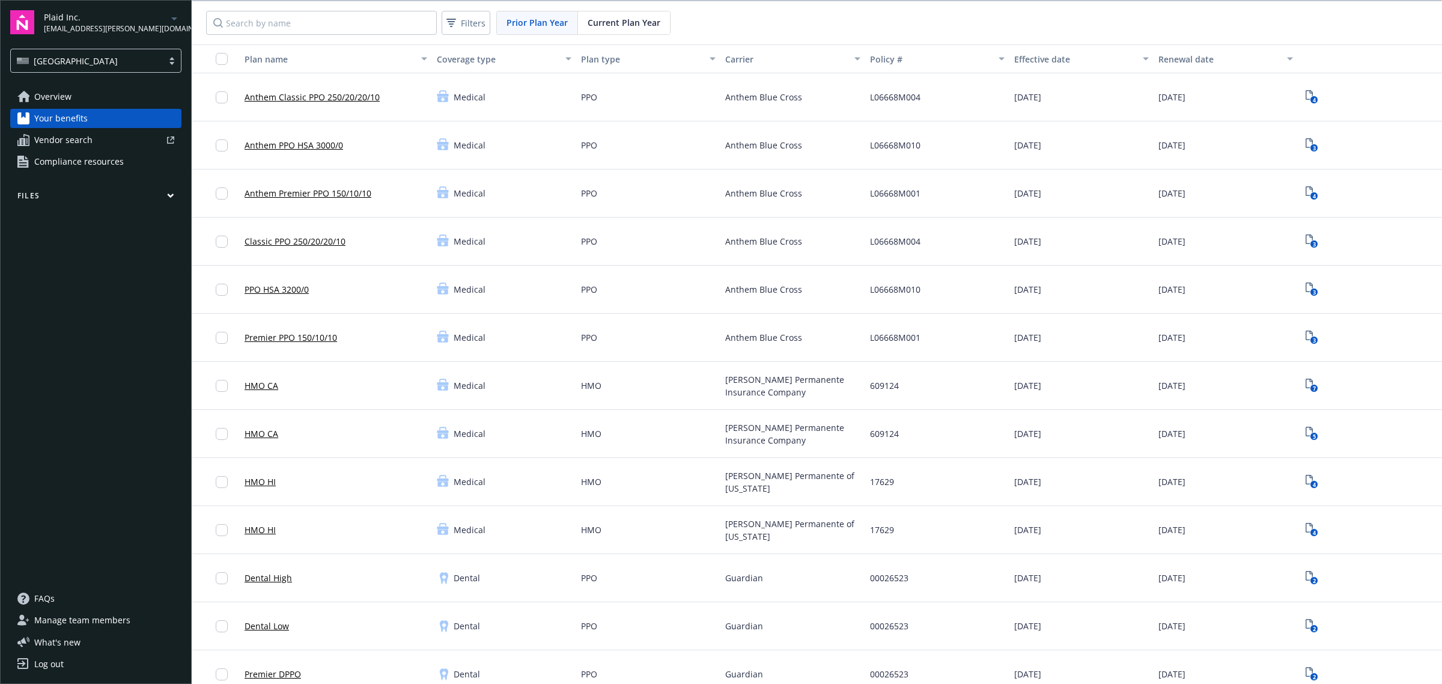
click at [657, 25] on span "Current Plan Year" at bounding box center [624, 22] width 73 height 13
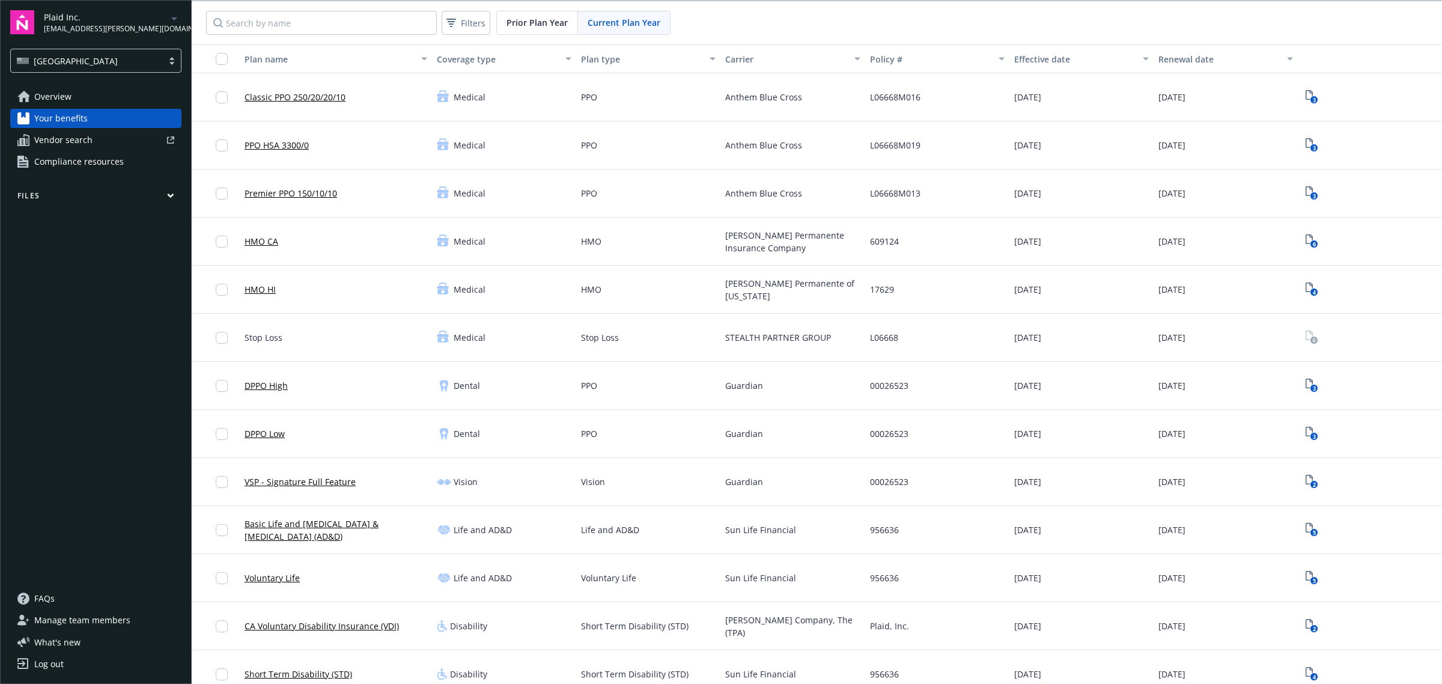
click at [640, 13] on div "Current Plan Year" at bounding box center [624, 22] width 92 height 23
click at [518, 19] on span "Prior Plan Year" at bounding box center [536, 22] width 61 height 13
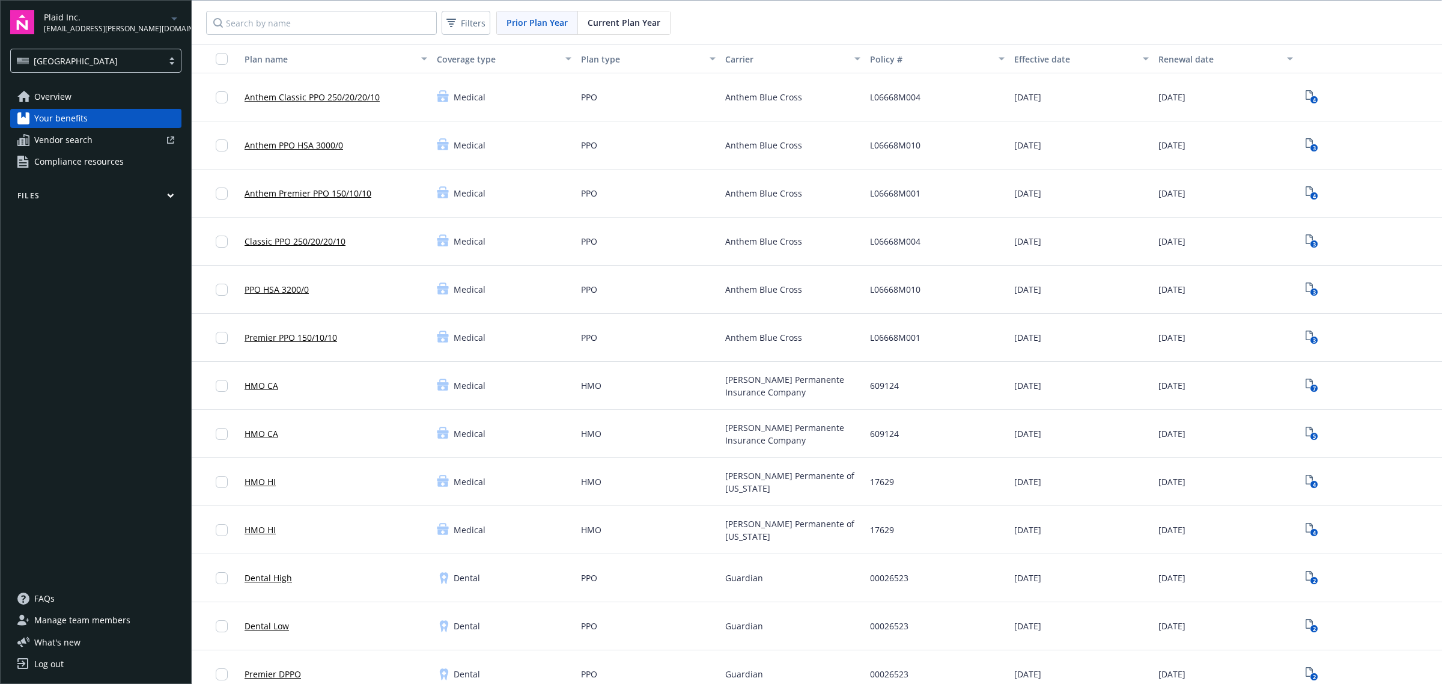
click at [632, 25] on span "Current Plan Year" at bounding box center [624, 22] width 73 height 13
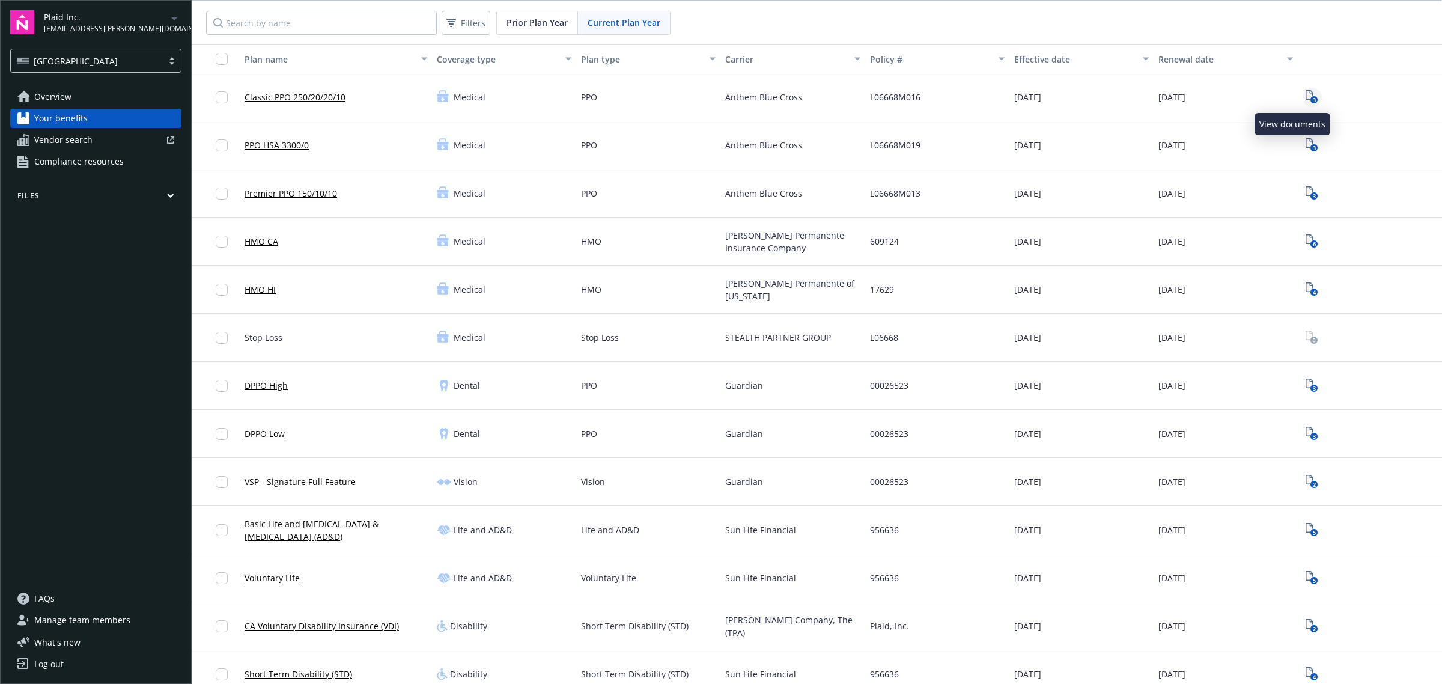
click at [1306, 94] on icon "3" at bounding box center [1312, 97] width 13 height 14
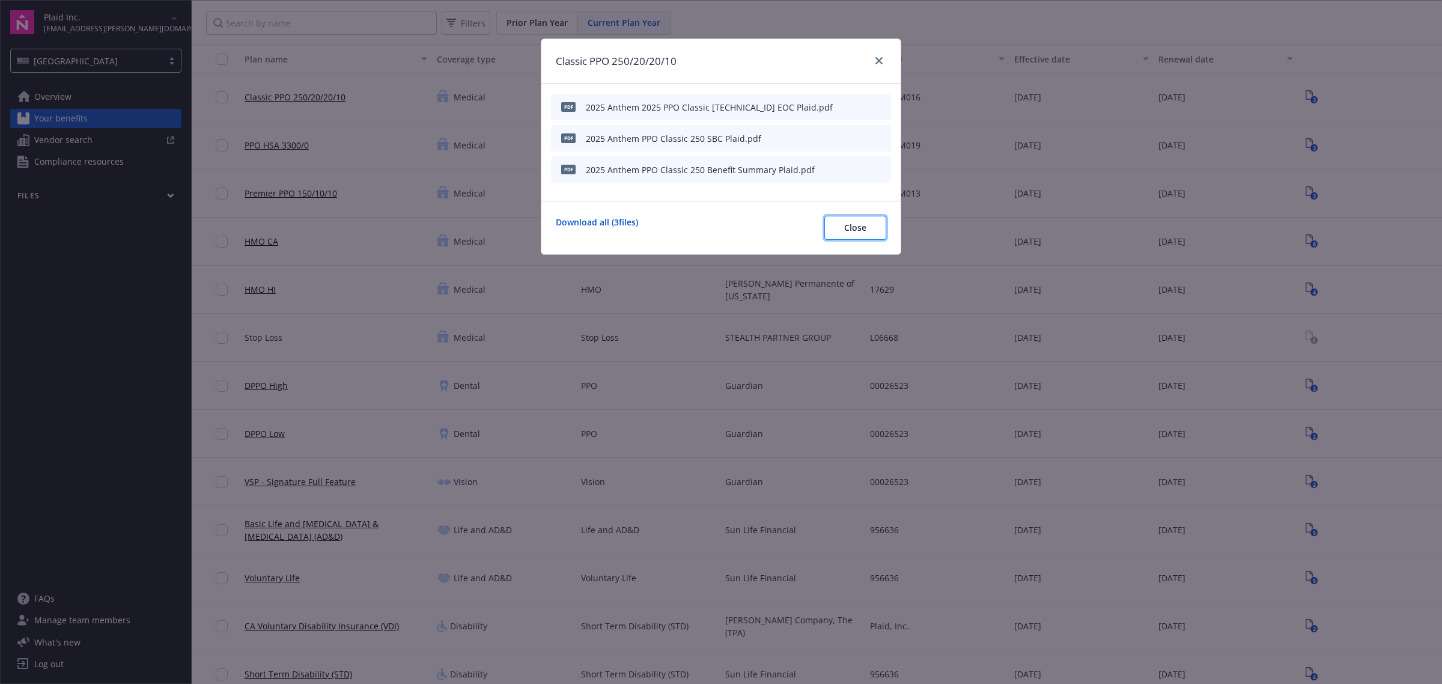
click at [871, 238] on button "Close" at bounding box center [855, 228] width 62 height 24
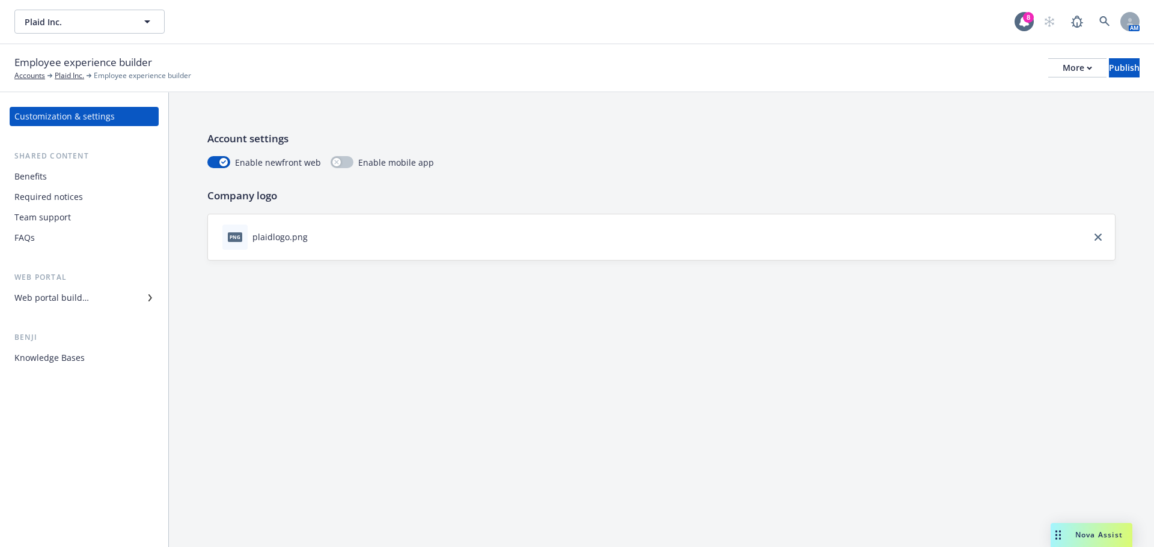
click at [67, 297] on div "Web portal builder" at bounding box center [51, 297] width 74 height 19
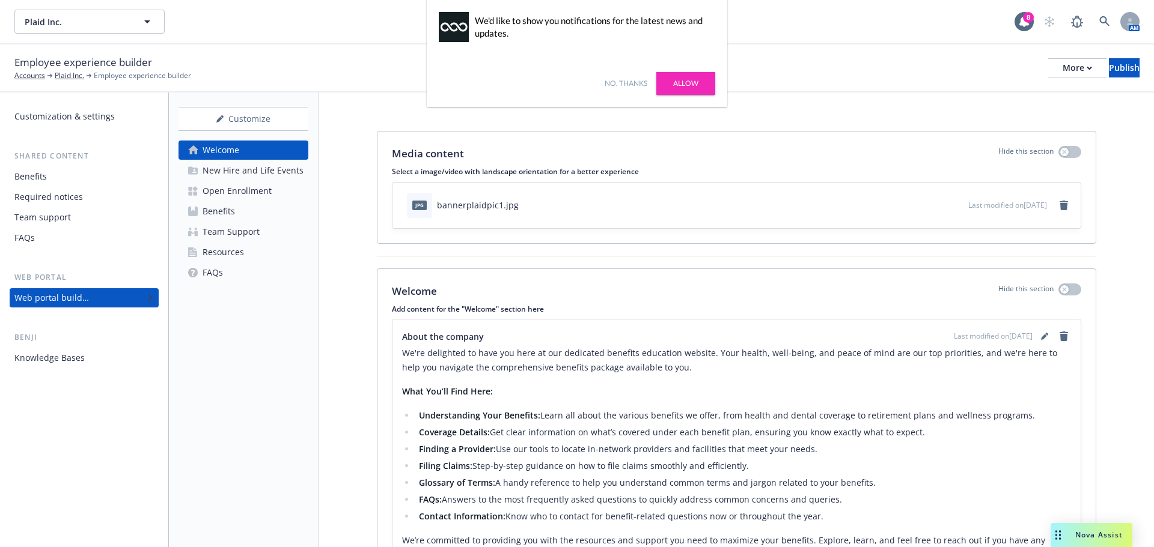
click at [688, 81] on link "Allow" at bounding box center [685, 83] width 59 height 23
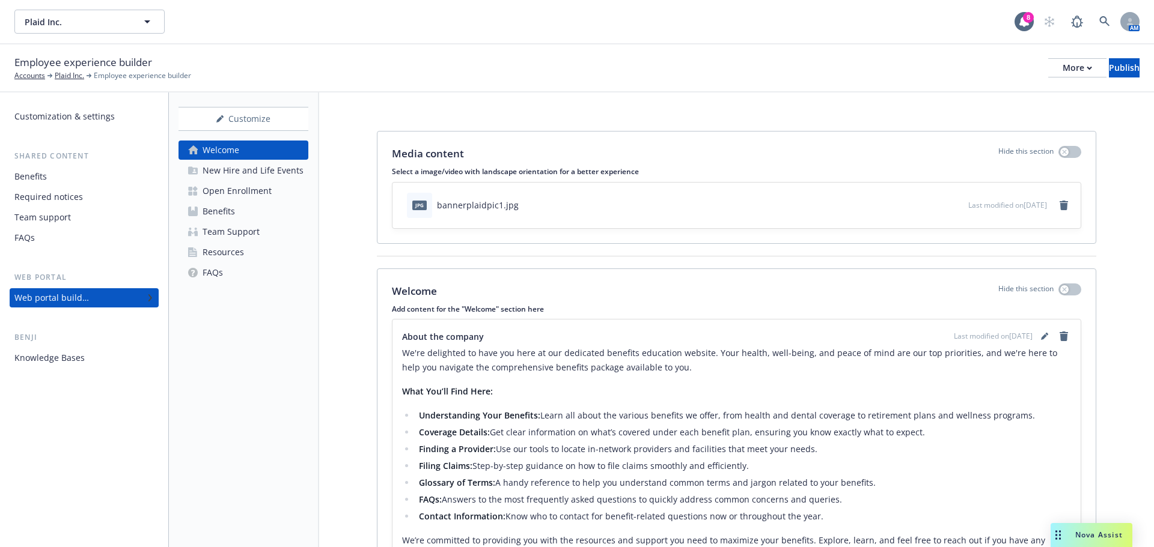
click at [222, 210] on div "Benefits" at bounding box center [218, 211] width 32 height 19
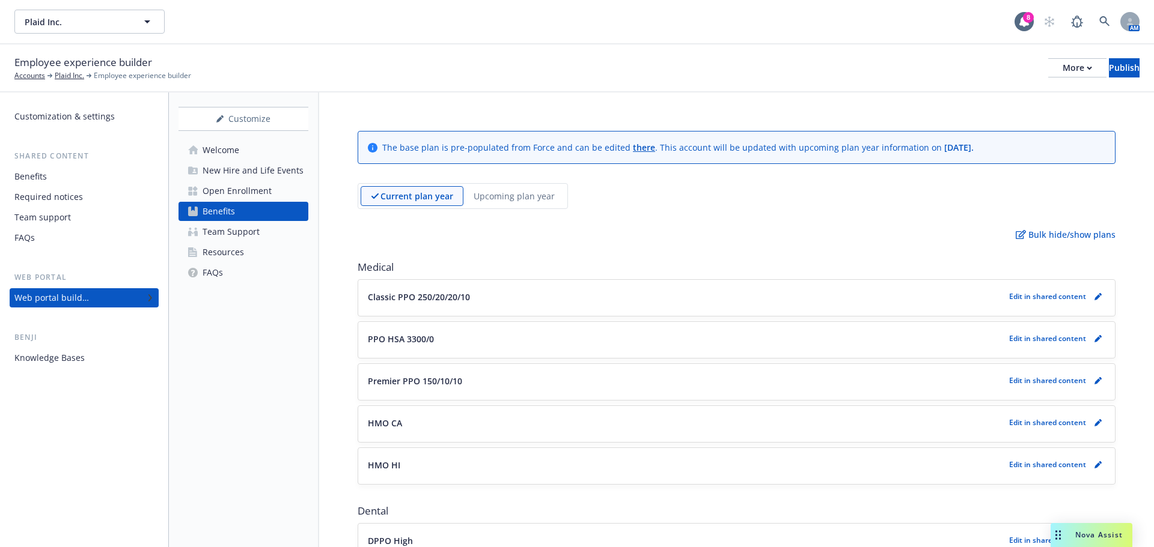
click at [85, 117] on div "Customization & settings" at bounding box center [64, 116] width 100 height 19
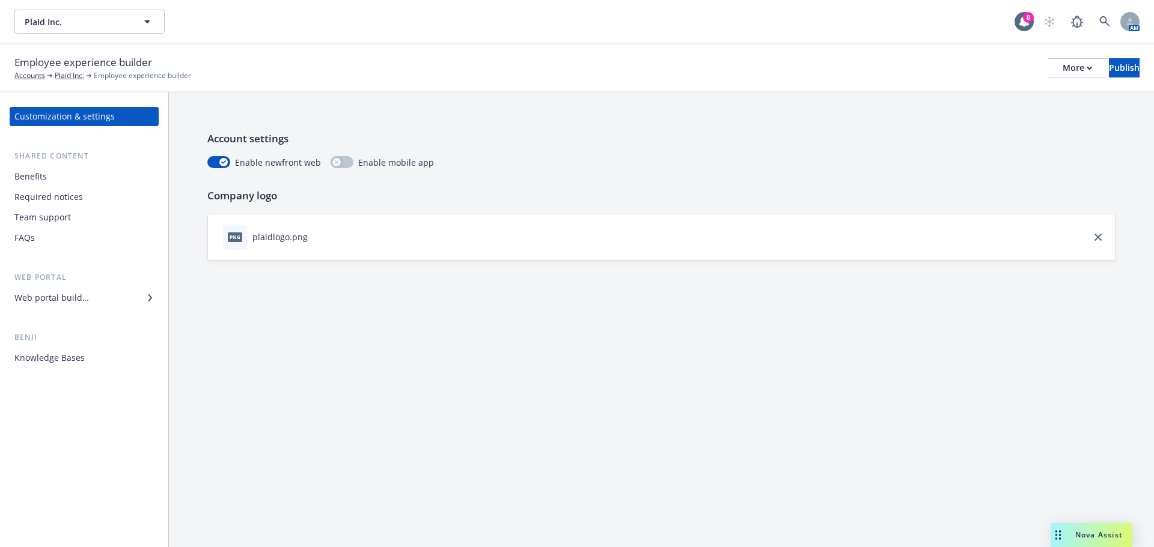
click at [60, 178] on div "Benefits" at bounding box center [83, 176] width 139 height 19
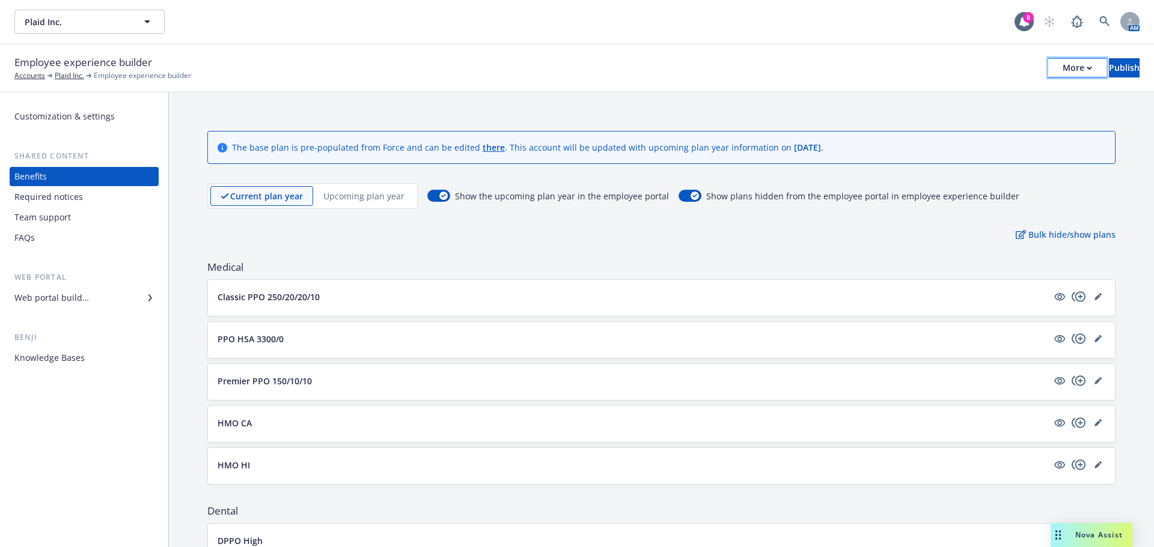
click at [1062, 69] on div "More" at bounding box center [1076, 68] width 29 height 18
click at [970, 123] on link "Copy portal link" at bounding box center [978, 119] width 178 height 24
click at [1048, 71] on button "More" at bounding box center [1077, 67] width 58 height 19
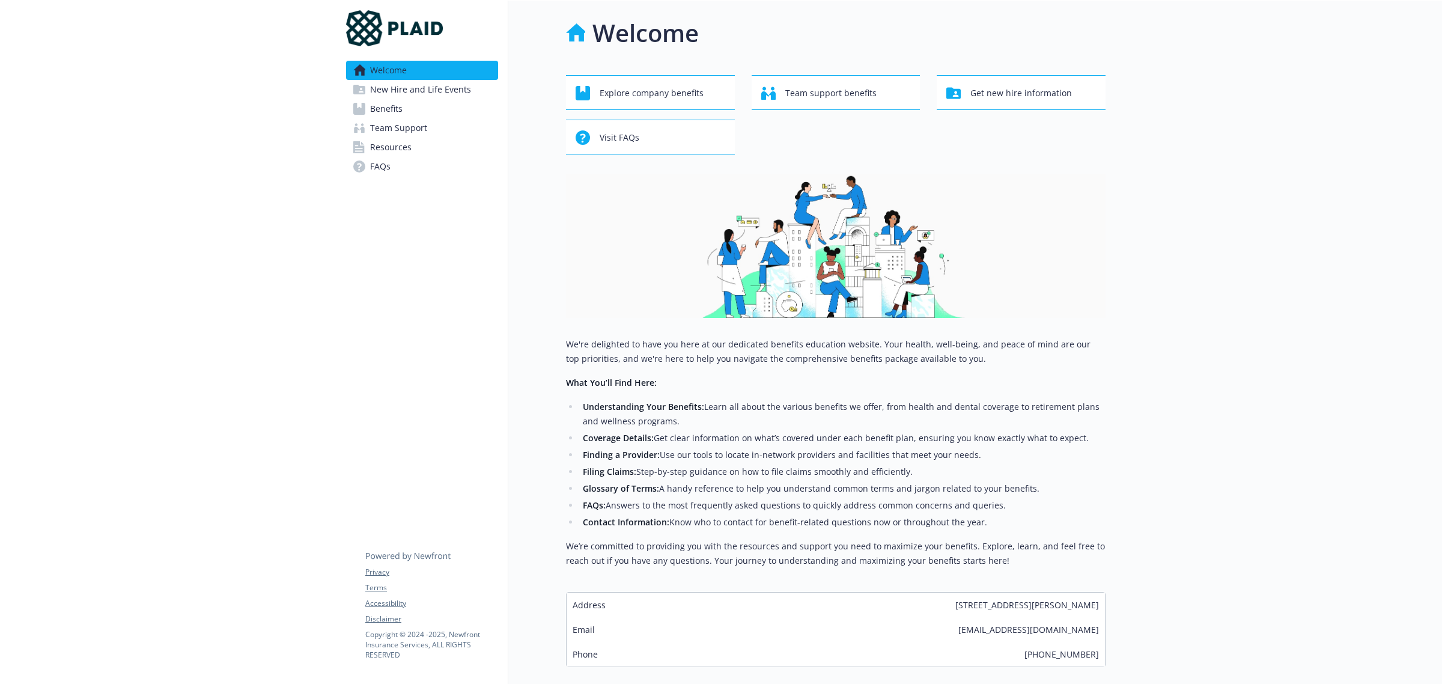
click at [368, 104] on link "Benefits" at bounding box center [422, 108] width 152 height 19
